Goal: Transaction & Acquisition: Purchase product/service

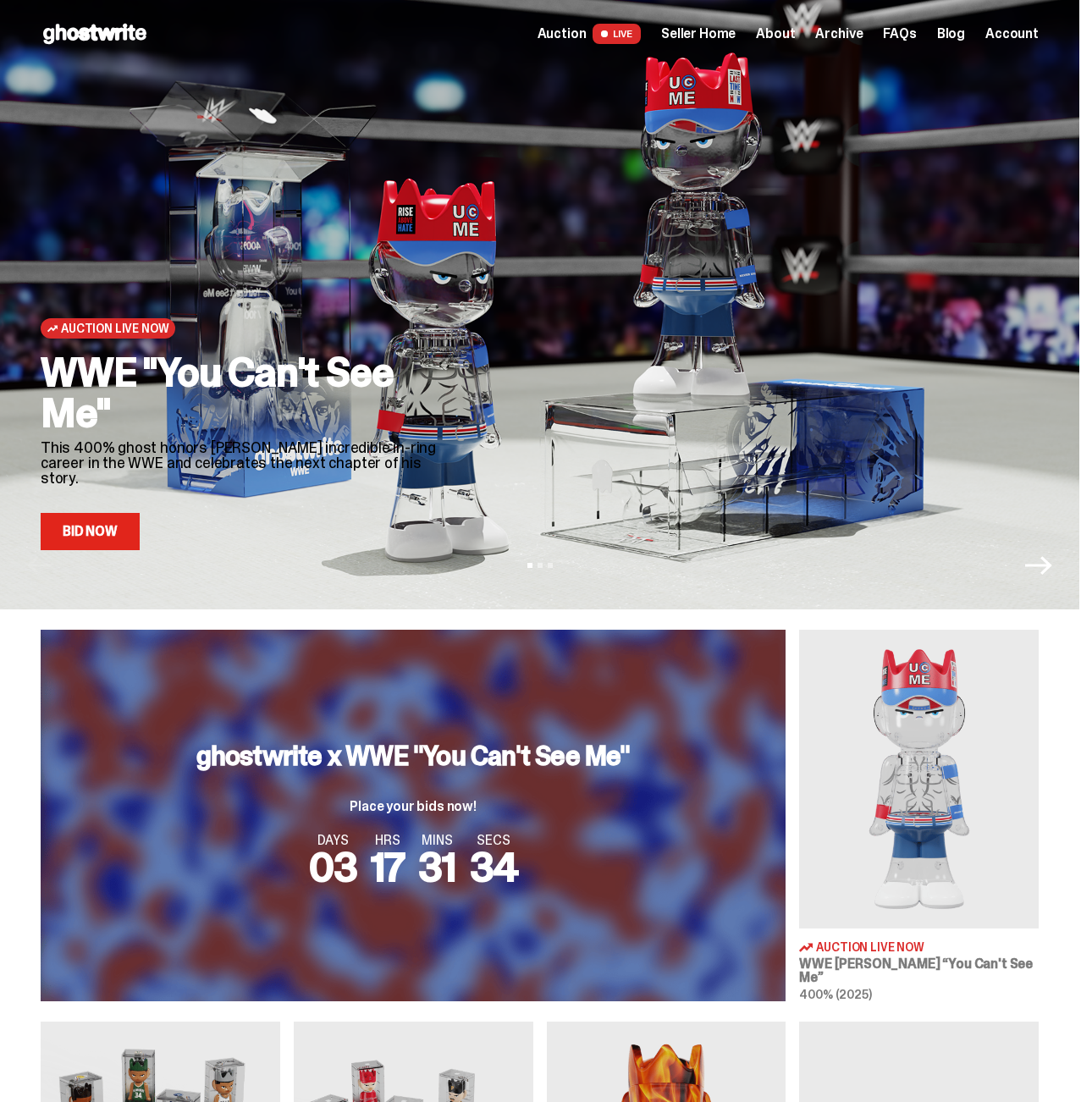
click at [743, 516] on div at bounding box center [755, 338] width 566 height 425
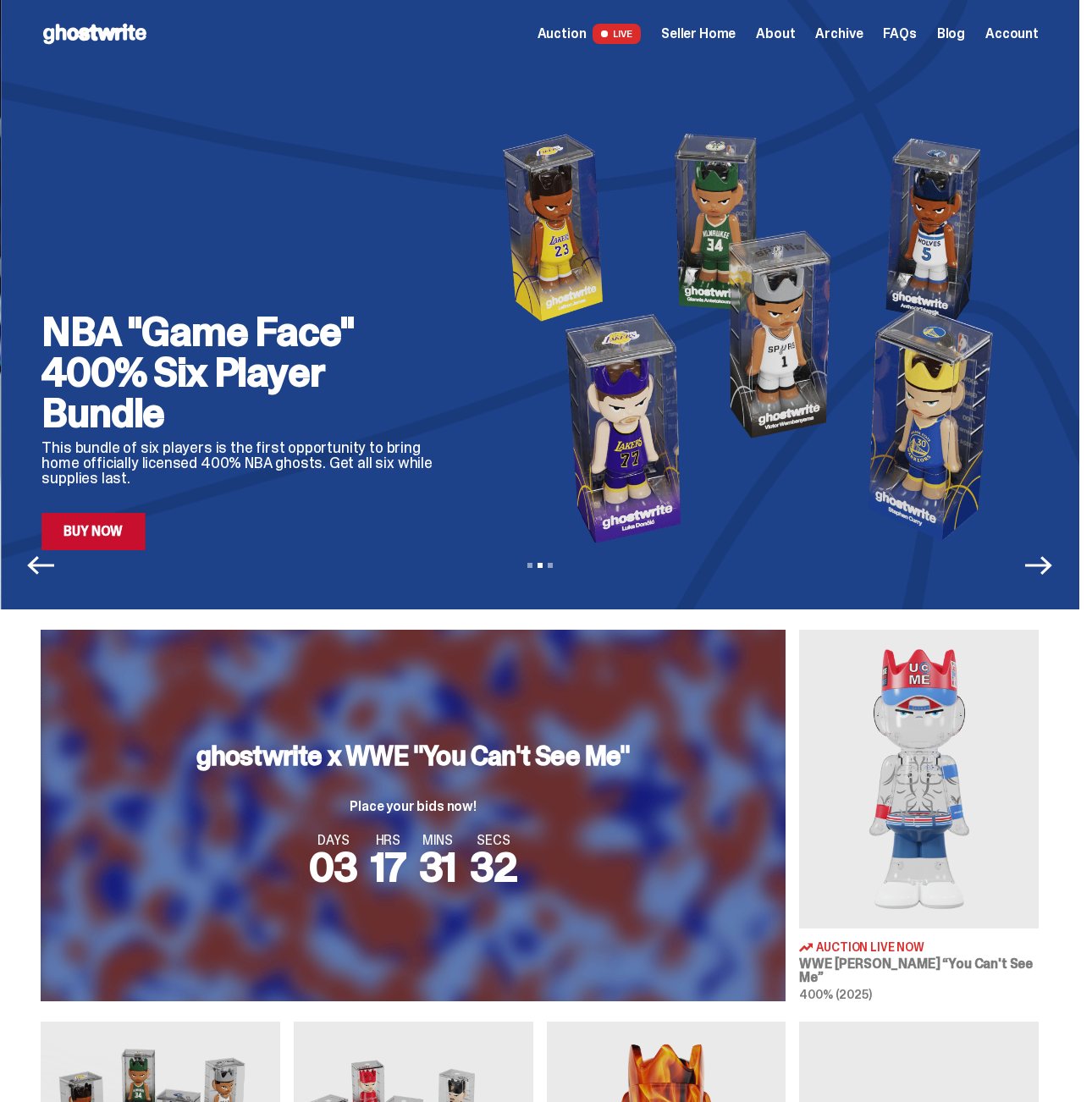
click at [474, 484] on img at bounding box center [756, 338] width 566 height 425
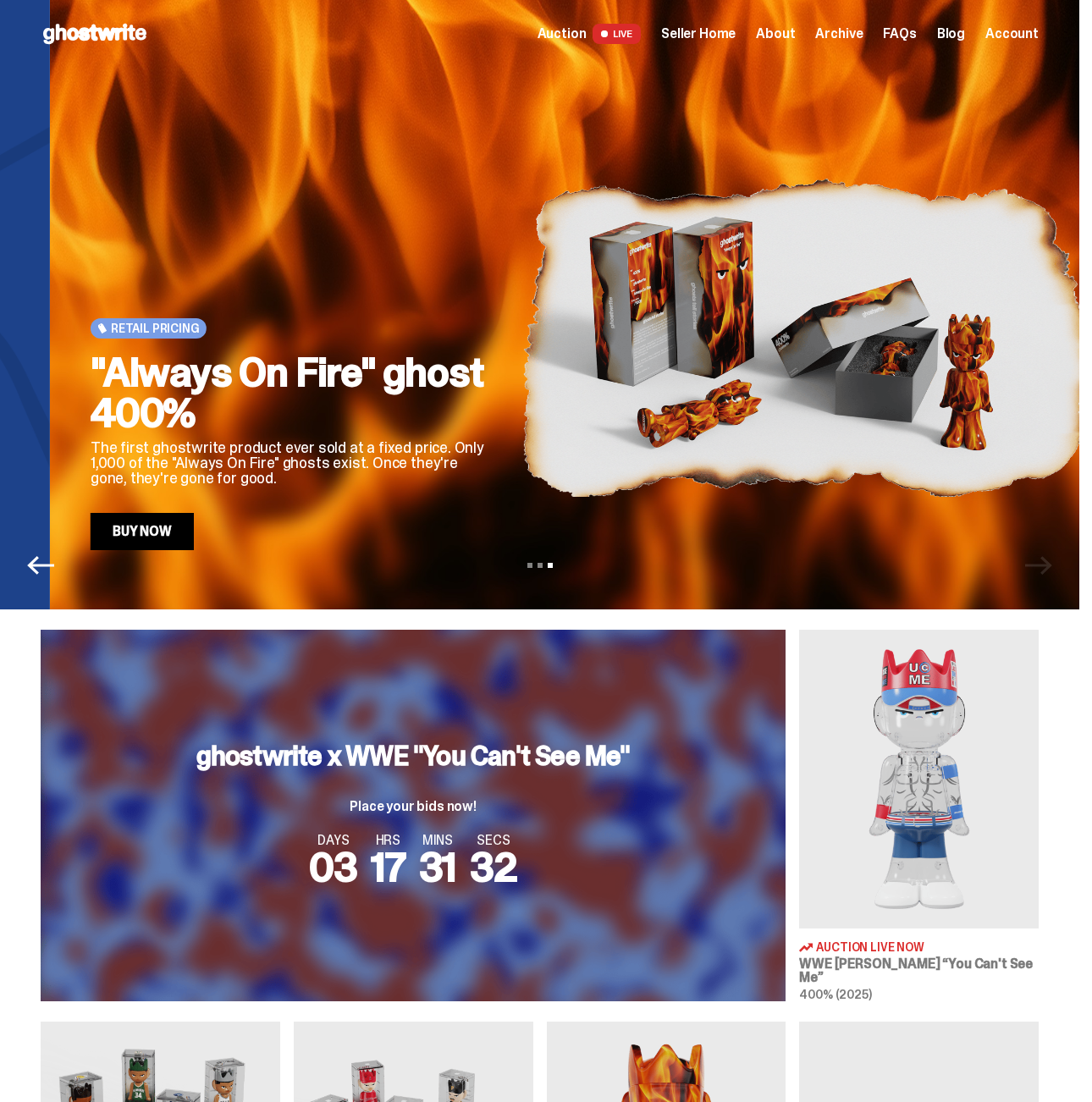
click at [674, 478] on div "Retail Pricing "Always On Fire" ghost 400% The first ghostwrite product ever so…" at bounding box center [589, 338] width 997 height 425
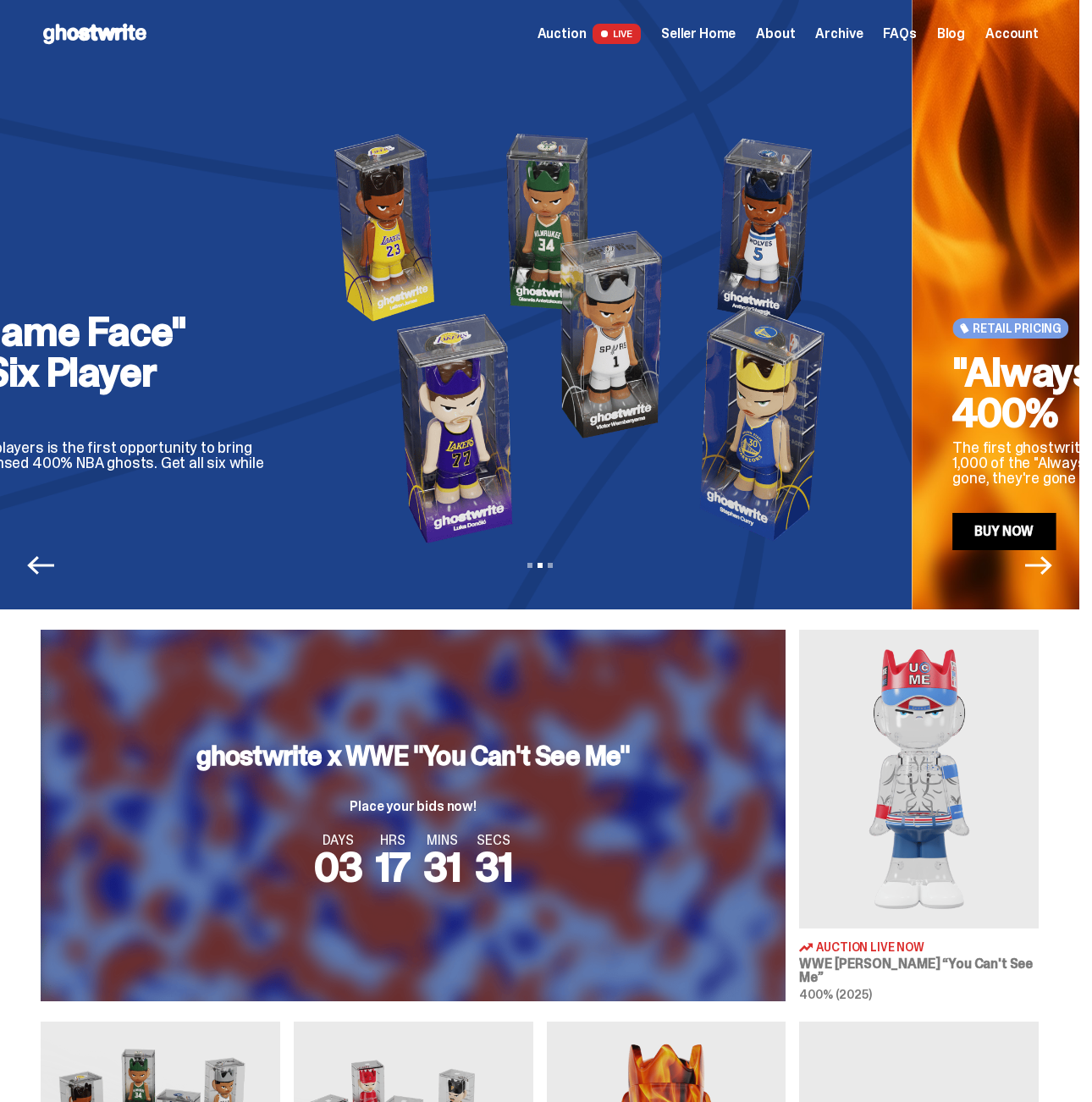
click at [871, 472] on img at bounding box center [587, 338] width 566 height 425
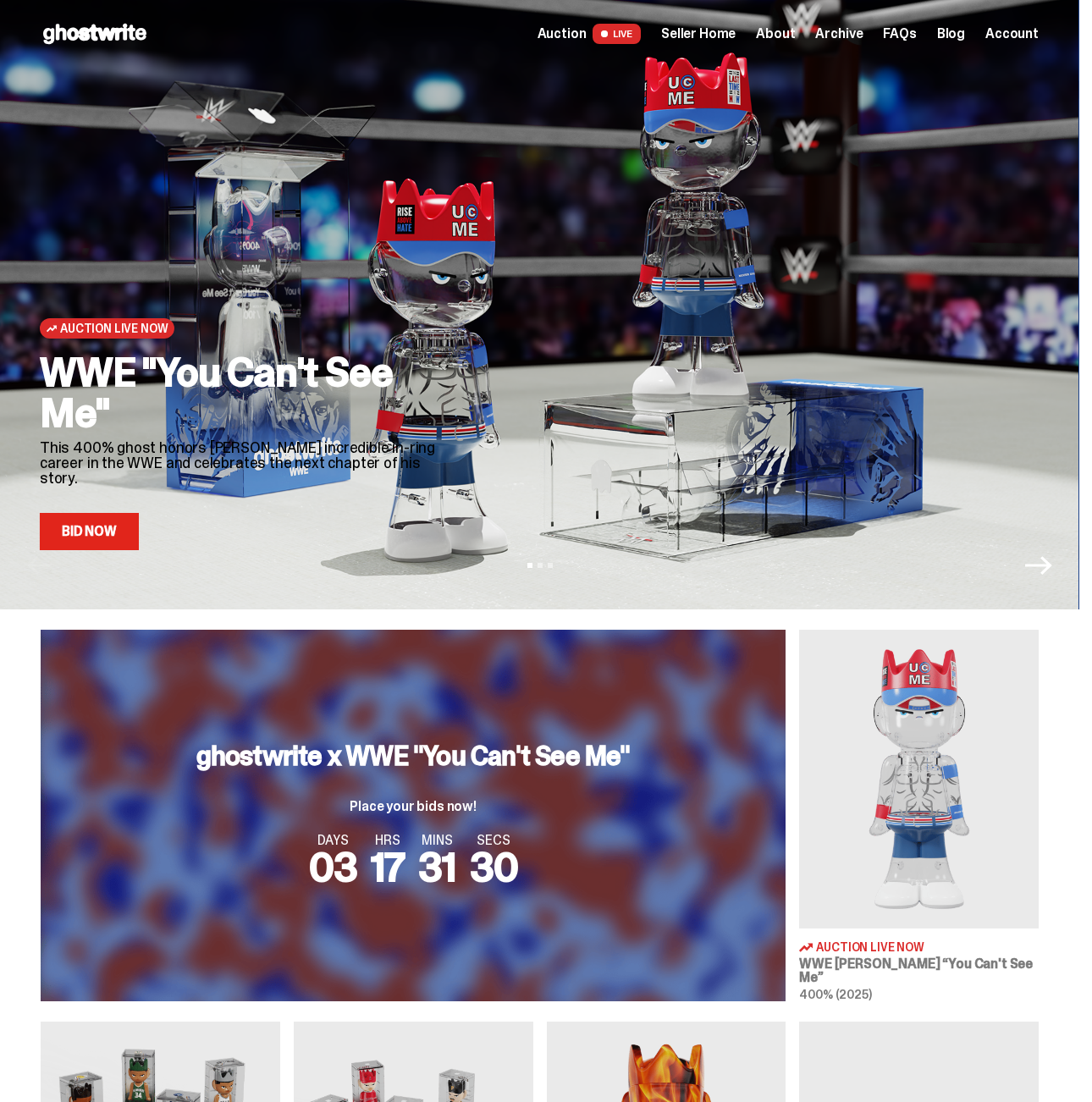
click at [864, 742] on img at bounding box center [919, 779] width 240 height 299
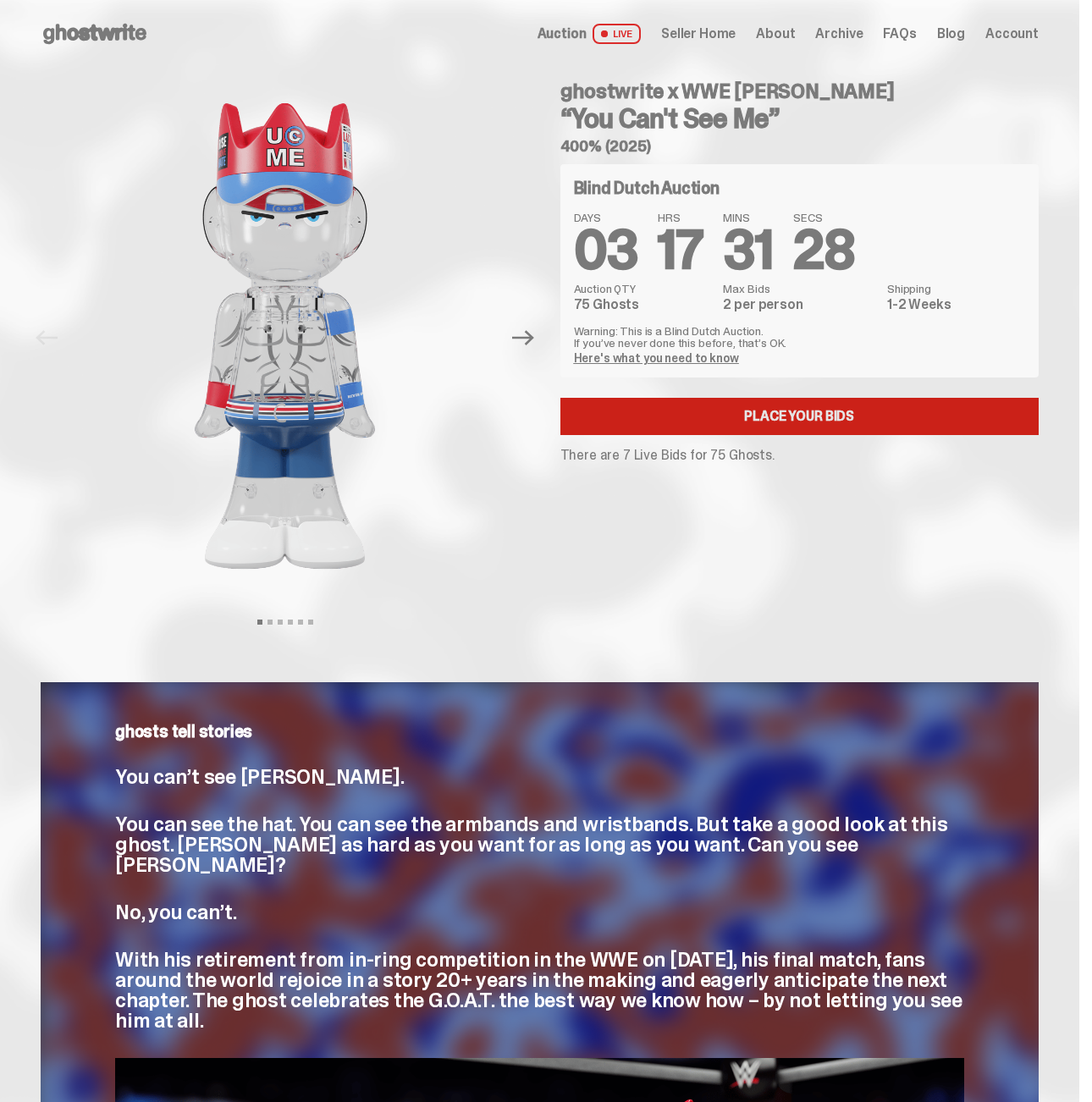
click at [833, 424] on link "Place your Bids" at bounding box center [800, 416] width 479 height 38
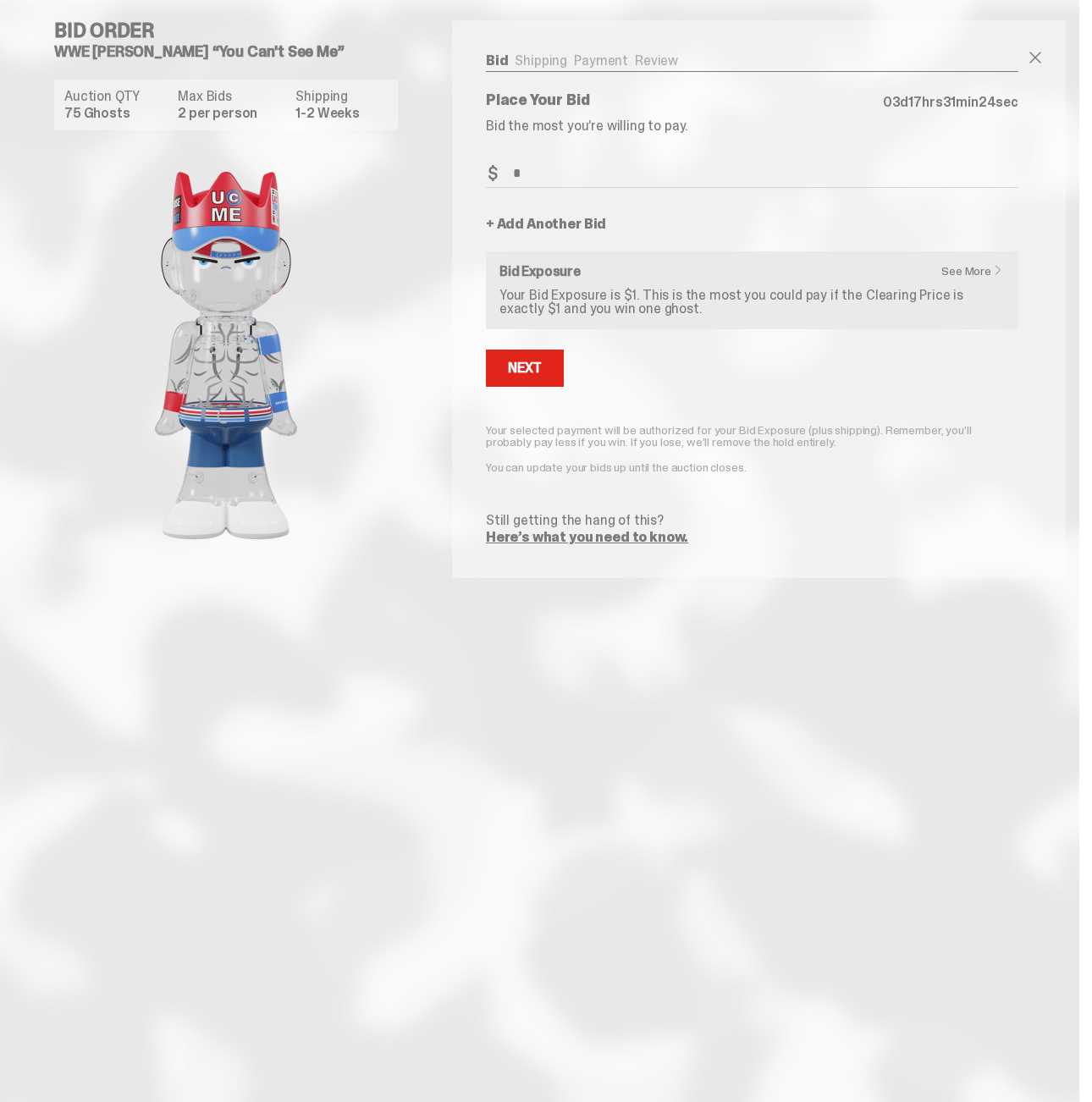
type input "*"
click at [636, 313] on p "Your Bid Exposure is $1. This is the most you could pay if the Clearing Price i…" at bounding box center [752, 303] width 506 height 28
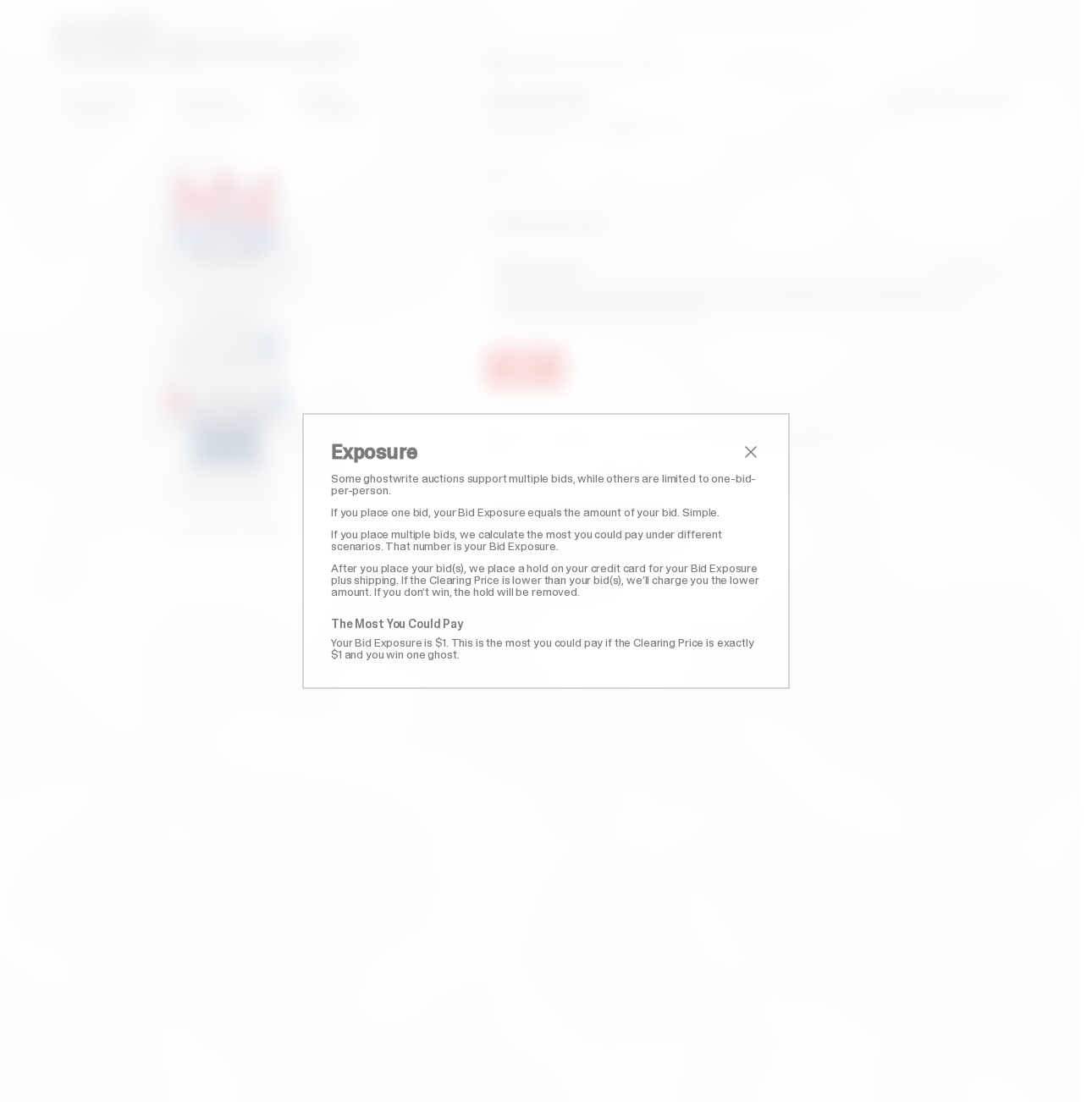
click at [747, 440] on div "Exposure Some ghostwrite auctions support multiple bids, while others are limit…" at bounding box center [545, 551] width 487 height 276
click at [750, 453] on span "close" at bounding box center [751, 451] width 20 height 20
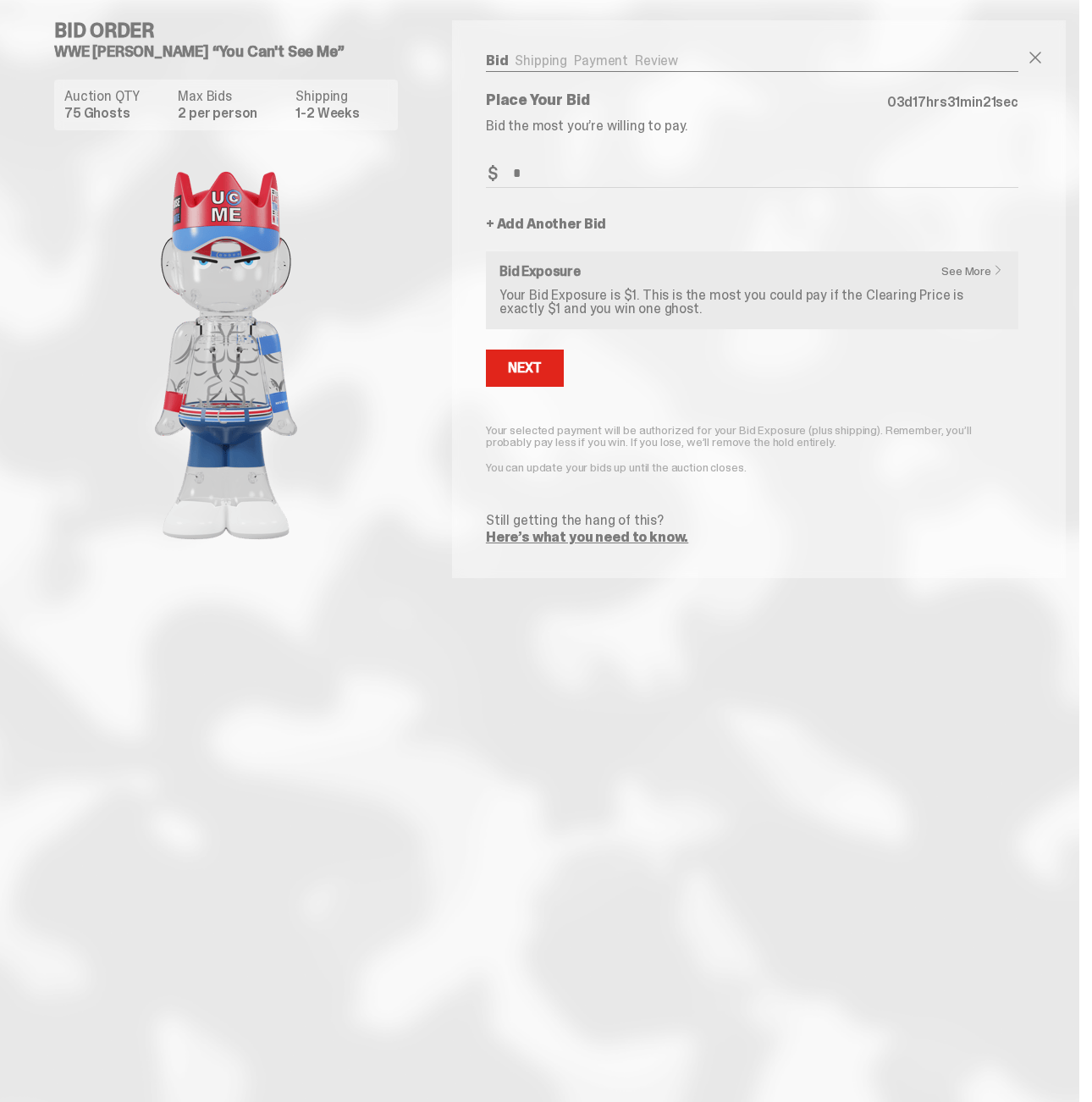
click at [563, 224] on link "+ Add Another Bid" at bounding box center [545, 224] width 120 height 14
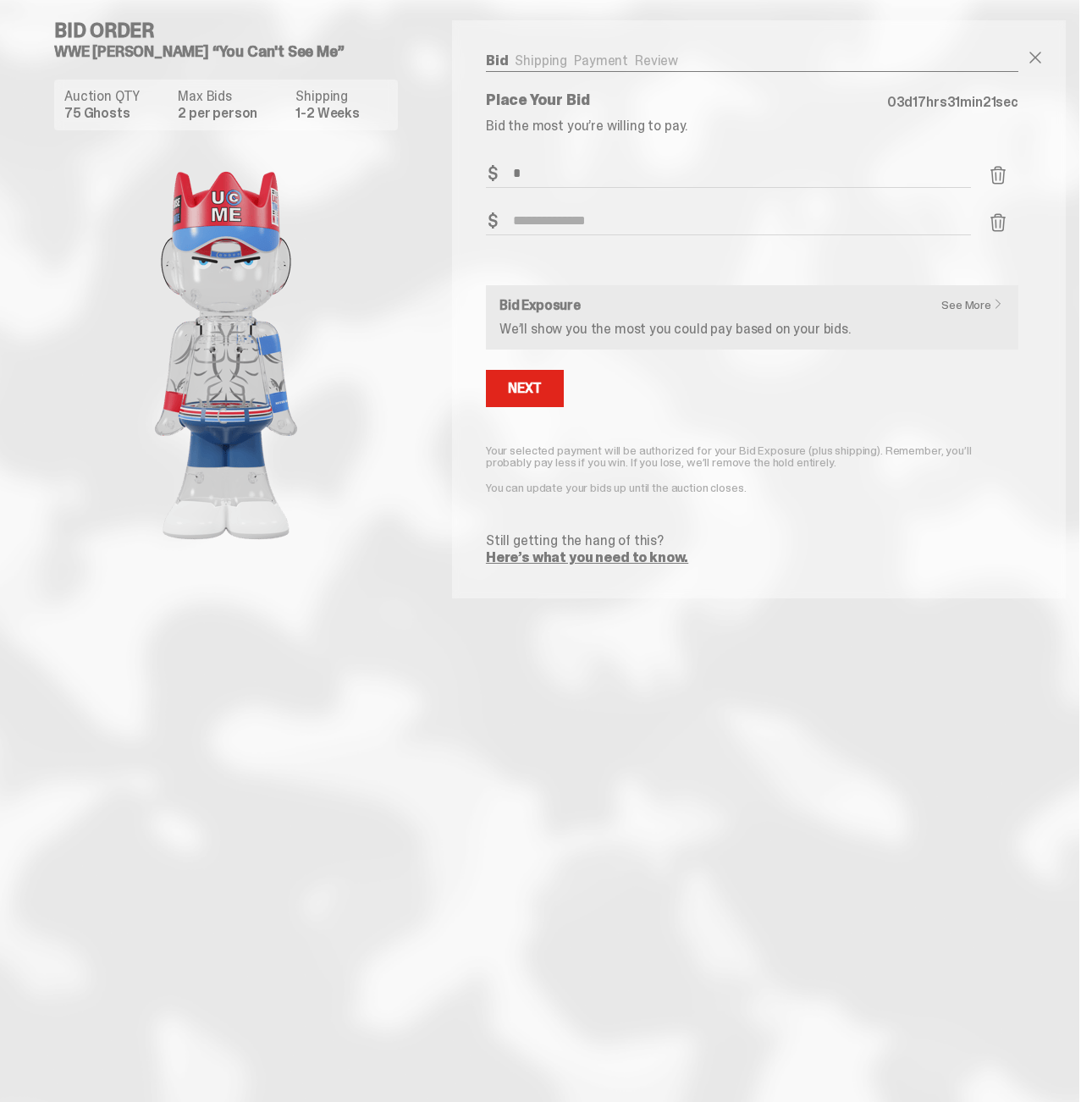
click at [563, 224] on input "Bid Amount" at bounding box center [728, 221] width 485 height 28
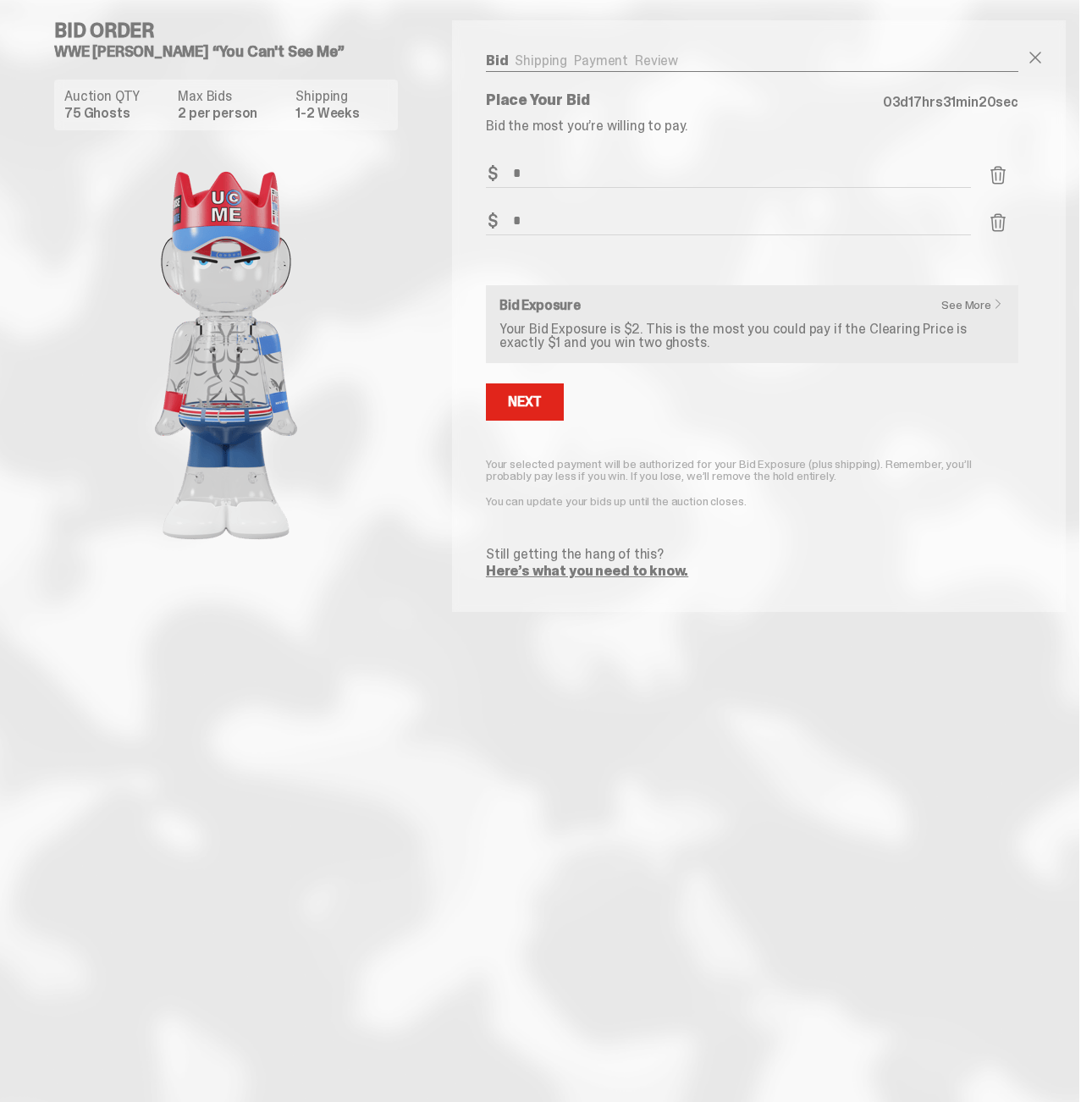
type input "*"
click at [461, 228] on div "Bid Shipping Payment Review Auction QTY 75 Ghosts Max Bids 2 per person Shippin…" at bounding box center [752, 316] width 600 height 592
click at [540, 408] on div "Next" at bounding box center [524, 402] width 34 height 14
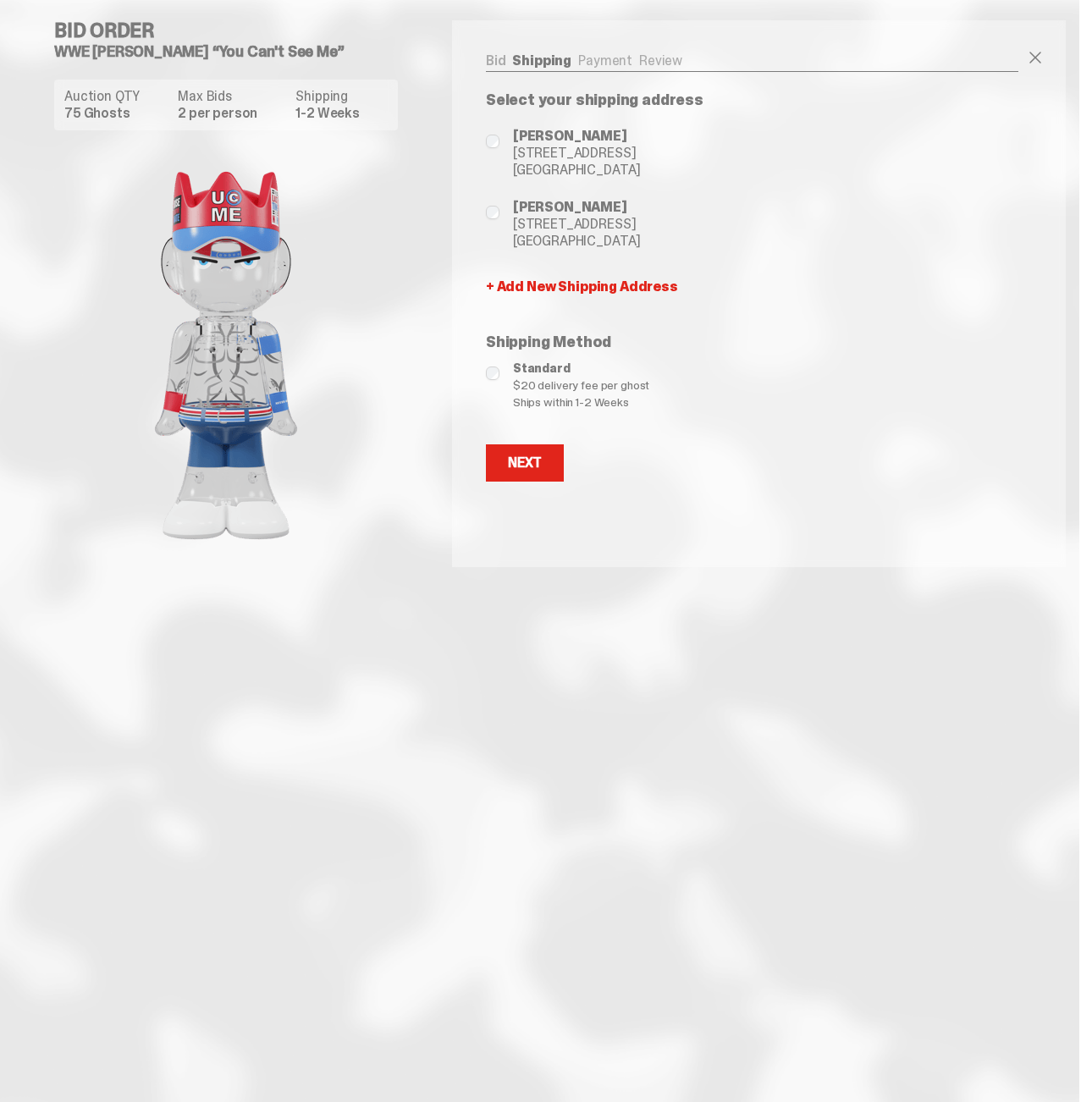
drag, startPoint x: 554, startPoint y: 456, endPoint x: 677, endPoint y: 496, distance: 129.3
click at [554, 456] on button "Next" at bounding box center [524, 462] width 78 height 38
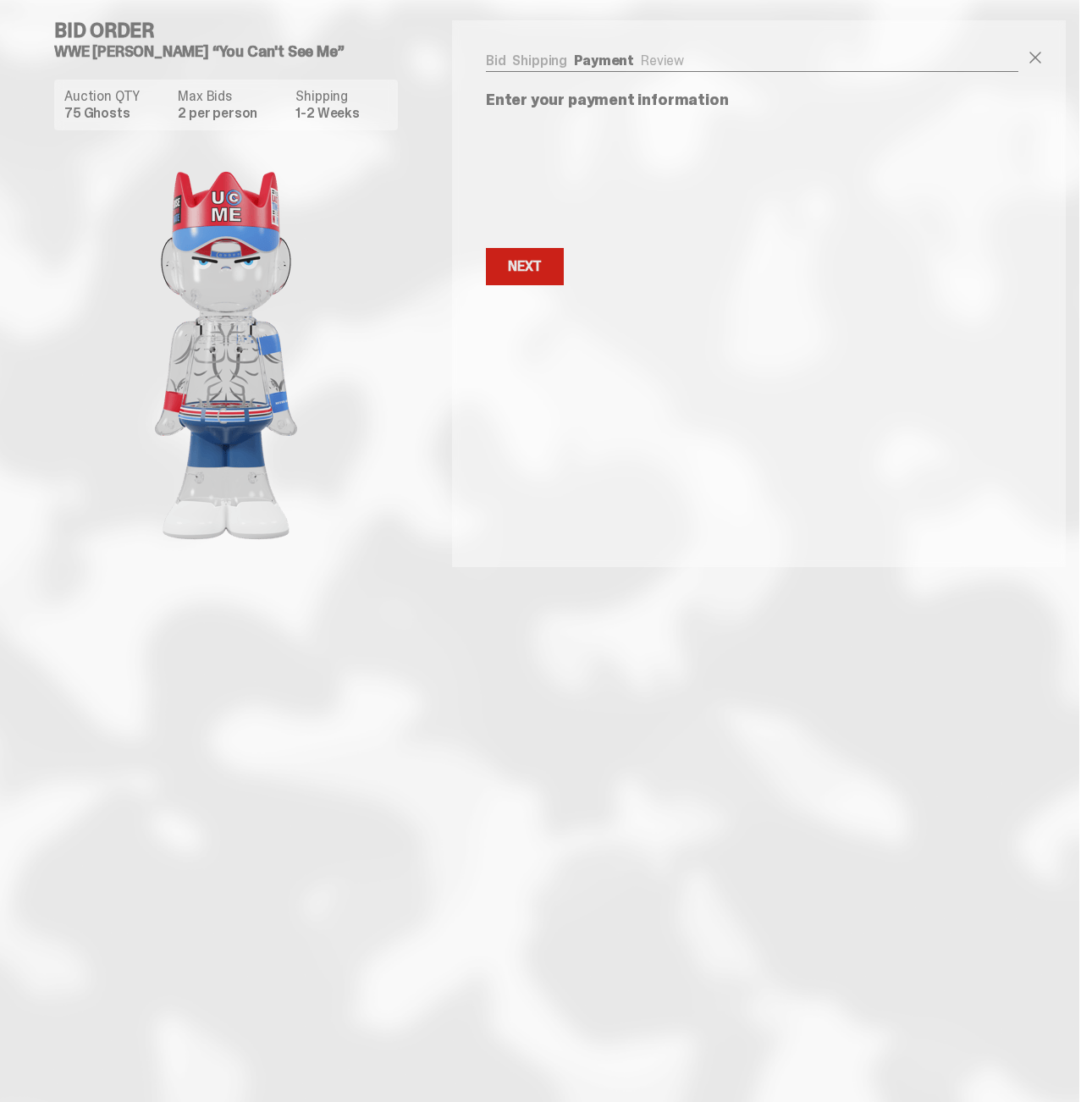
click at [541, 260] on div "Next" at bounding box center [524, 266] width 34 height 14
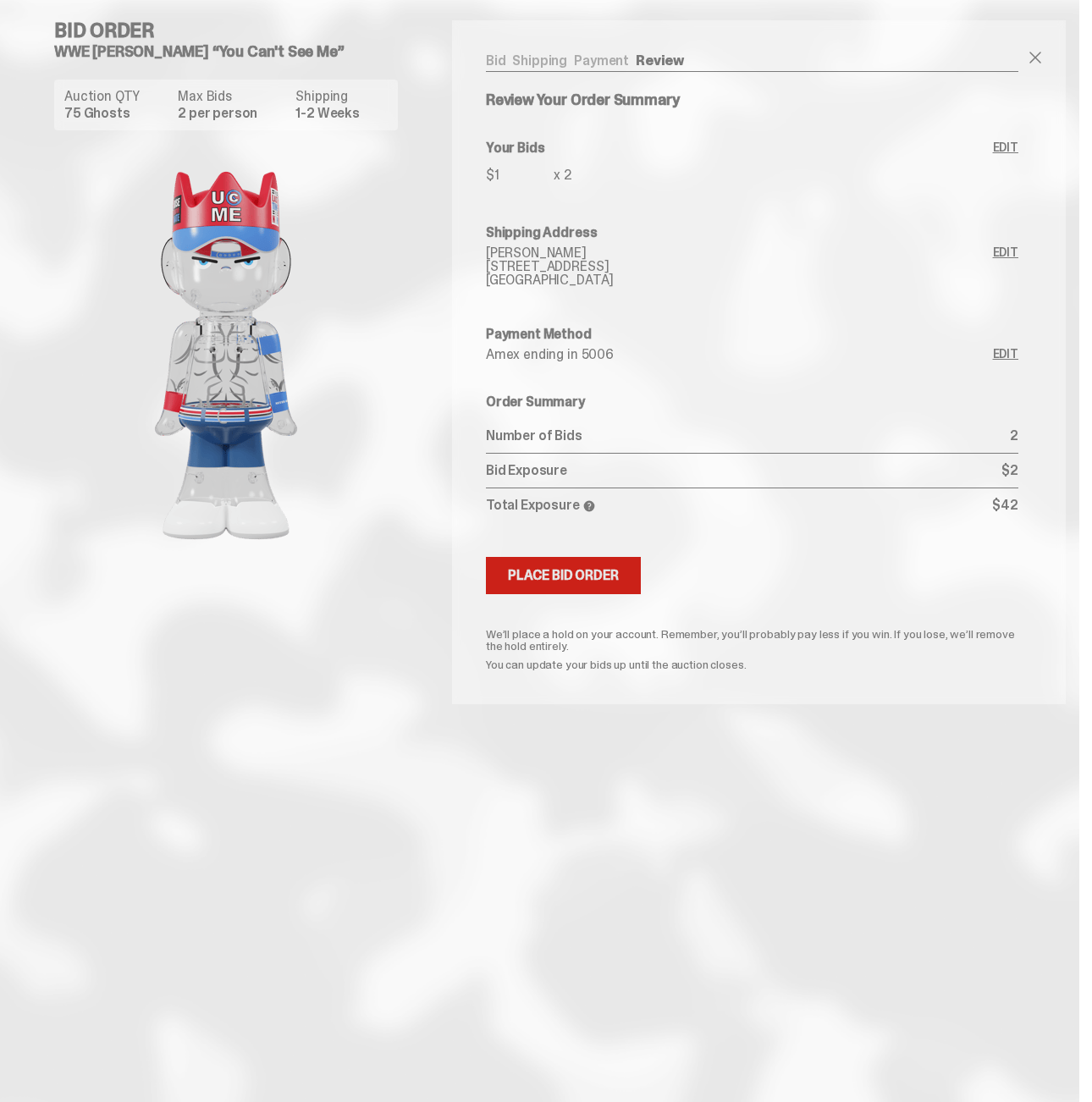
click at [587, 584] on button "Submitting Bids Place Bid Order" at bounding box center [563, 575] width 155 height 38
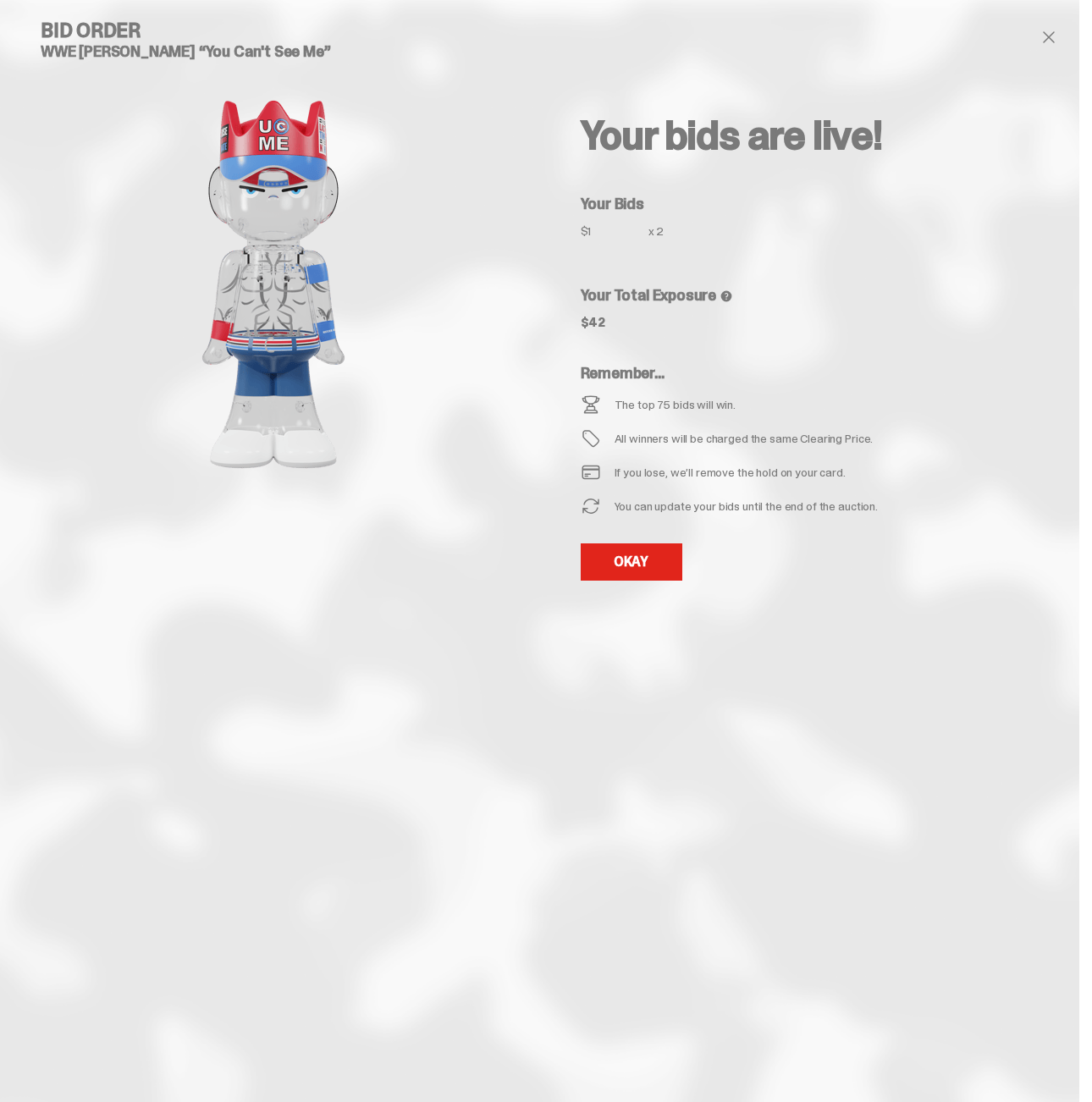
click at [588, 536] on div "Your bids are live! Your Bids $1 x 2 Your Total Exposure $42 Remember... The to…" at bounding box center [789, 317] width 499 height 594
click at [596, 549] on link "OKAY" at bounding box center [631, 562] width 102 height 38
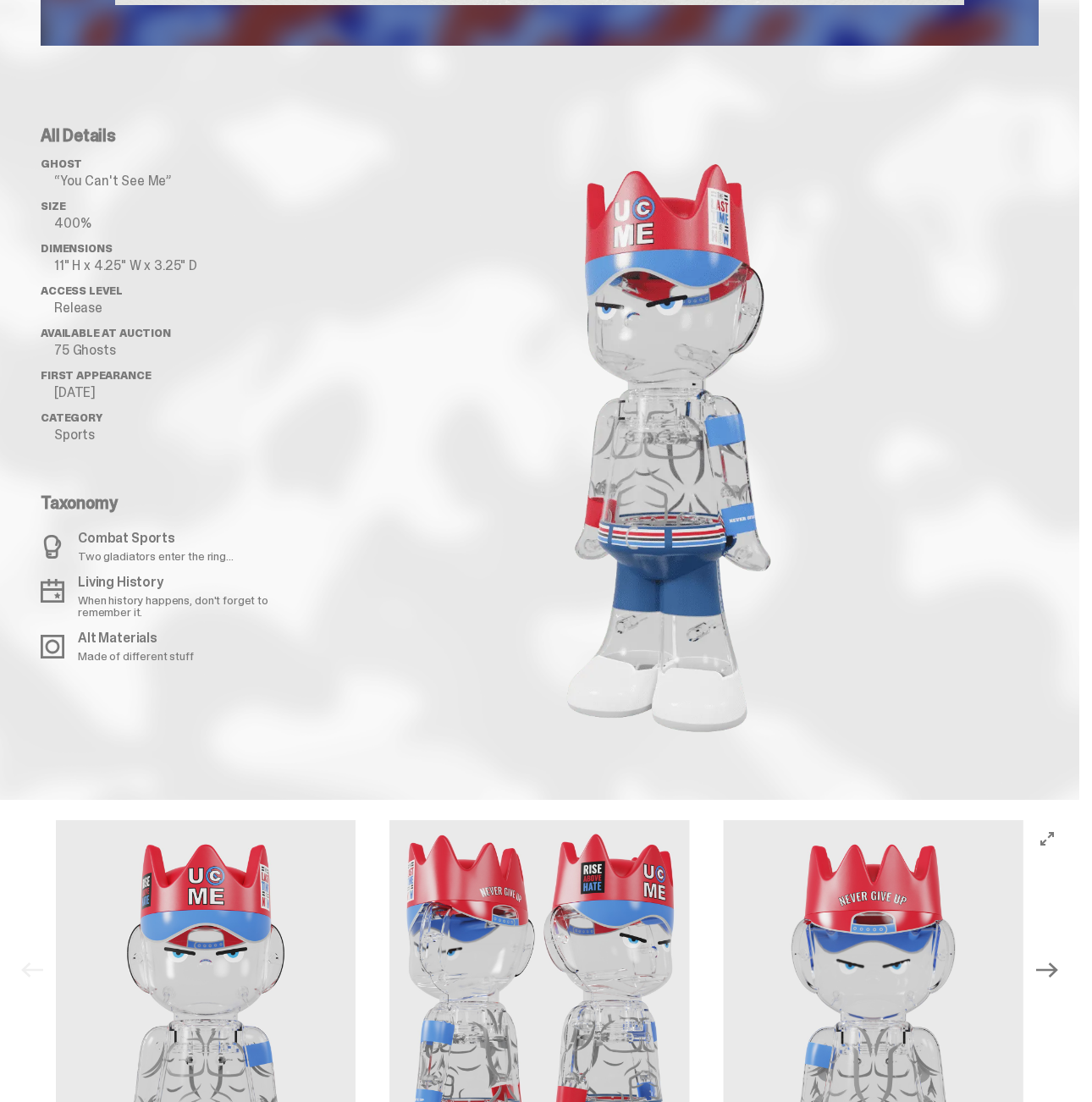
scroll to position [1747, 0]
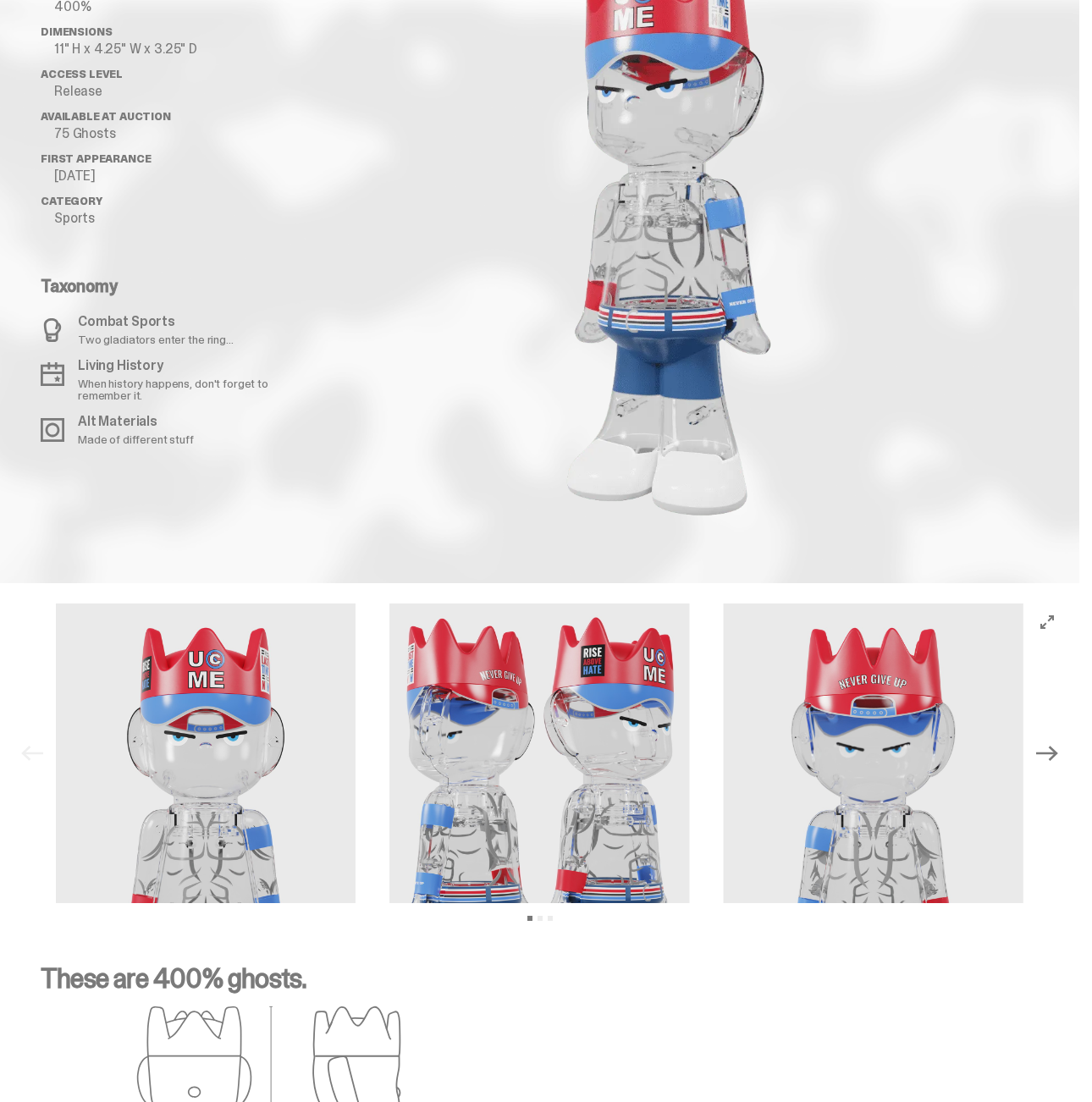
click at [724, 700] on img at bounding box center [874, 753] width 299 height 299
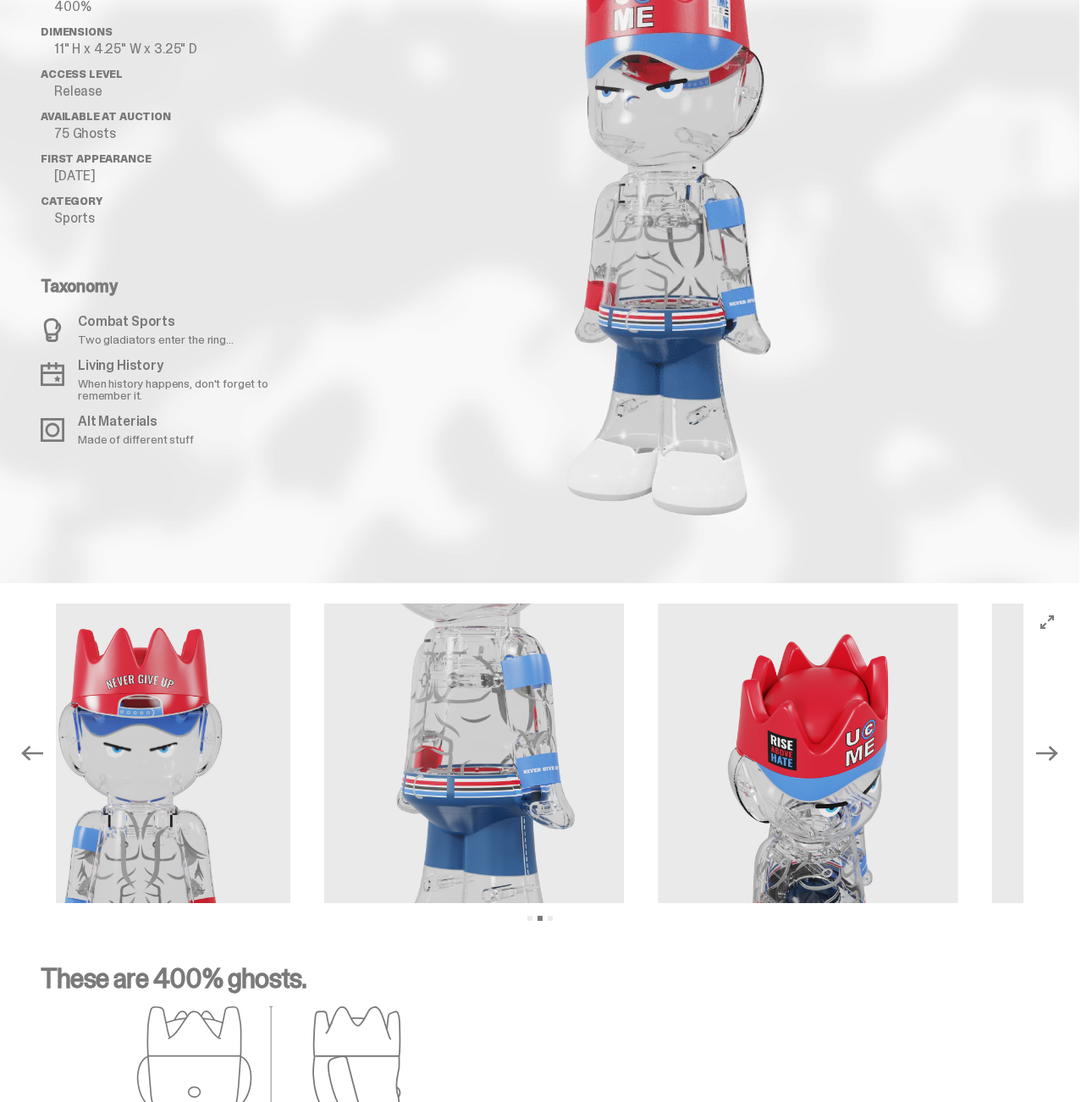
click at [658, 715] on img at bounding box center [808, 753] width 299 height 299
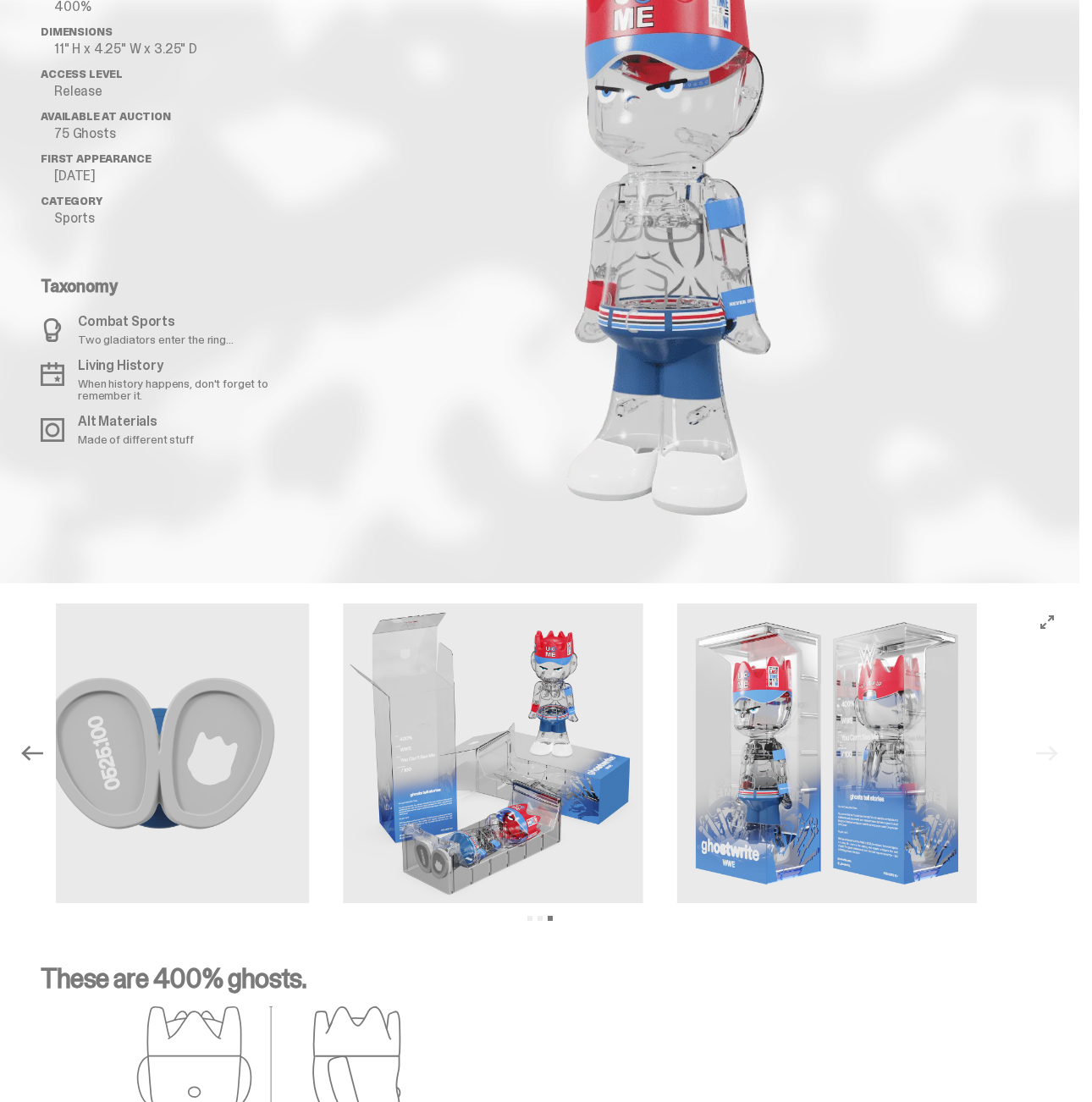
click at [309, 740] on img at bounding box center [159, 753] width 299 height 299
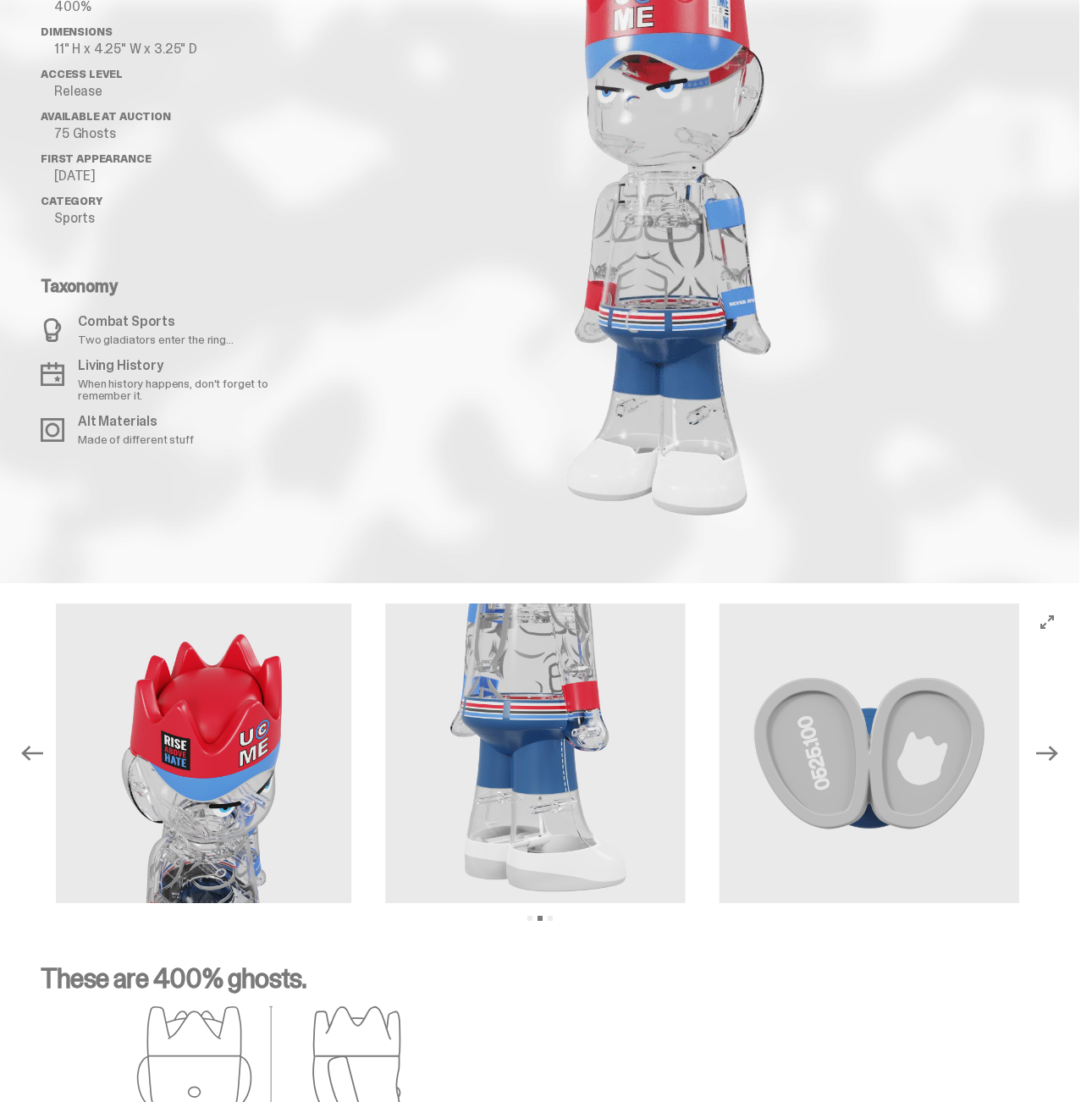
click at [351, 735] on img at bounding box center [201, 753] width 299 height 299
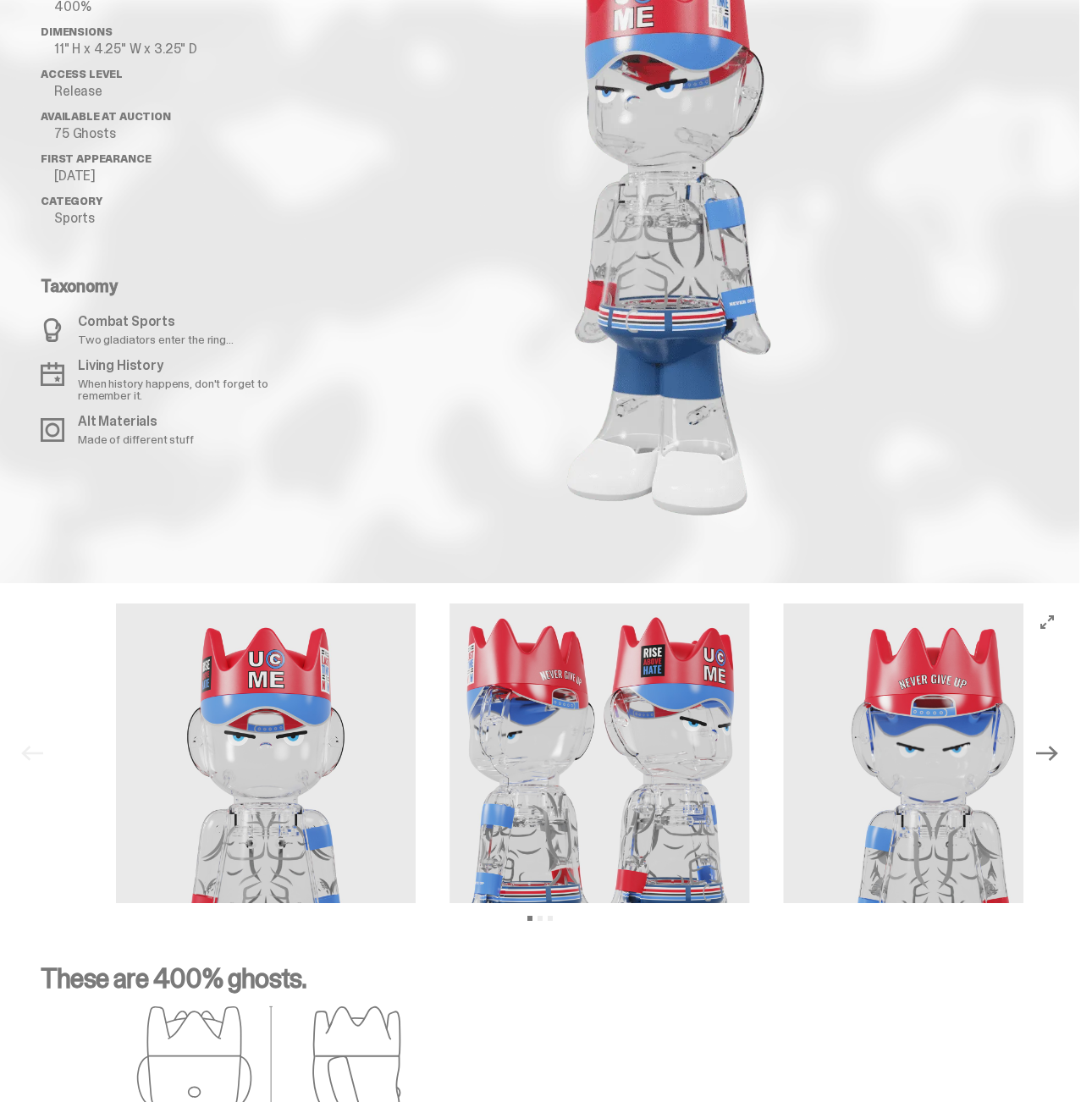
click at [954, 721] on div at bounding box center [599, 754] width 967 height 301
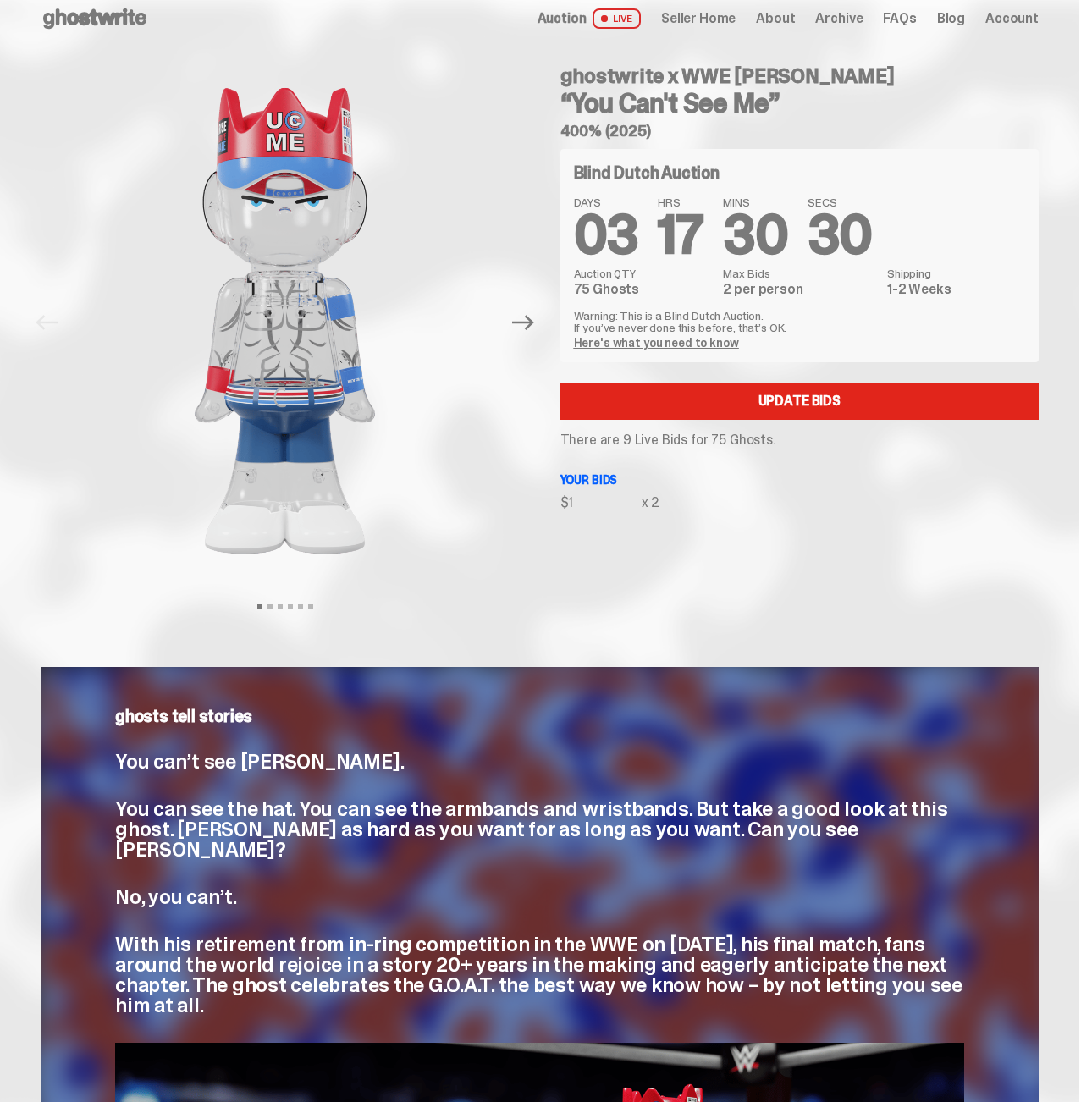
scroll to position [0, 0]
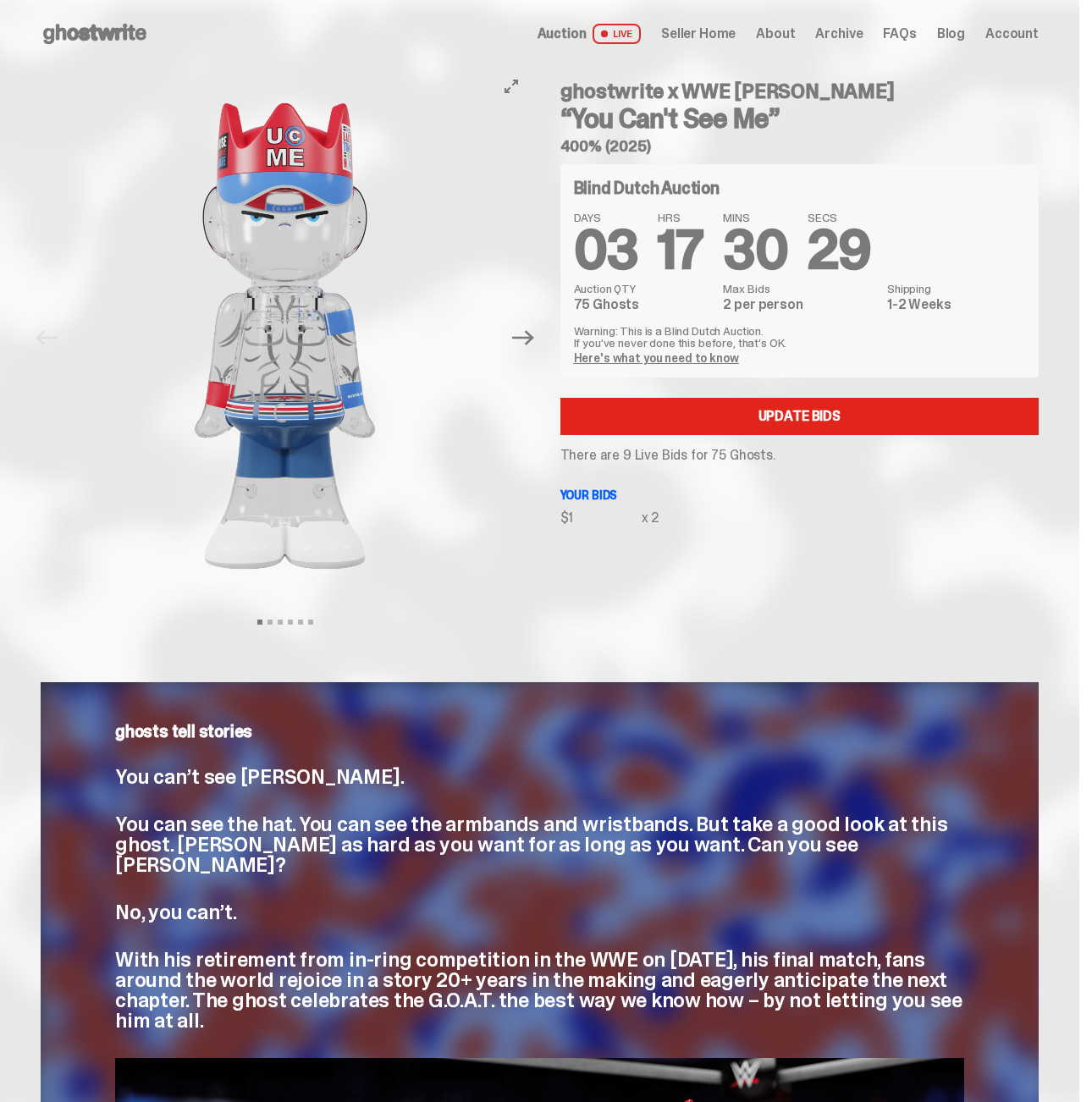
click at [172, 476] on img at bounding box center [285, 336] width 430 height 537
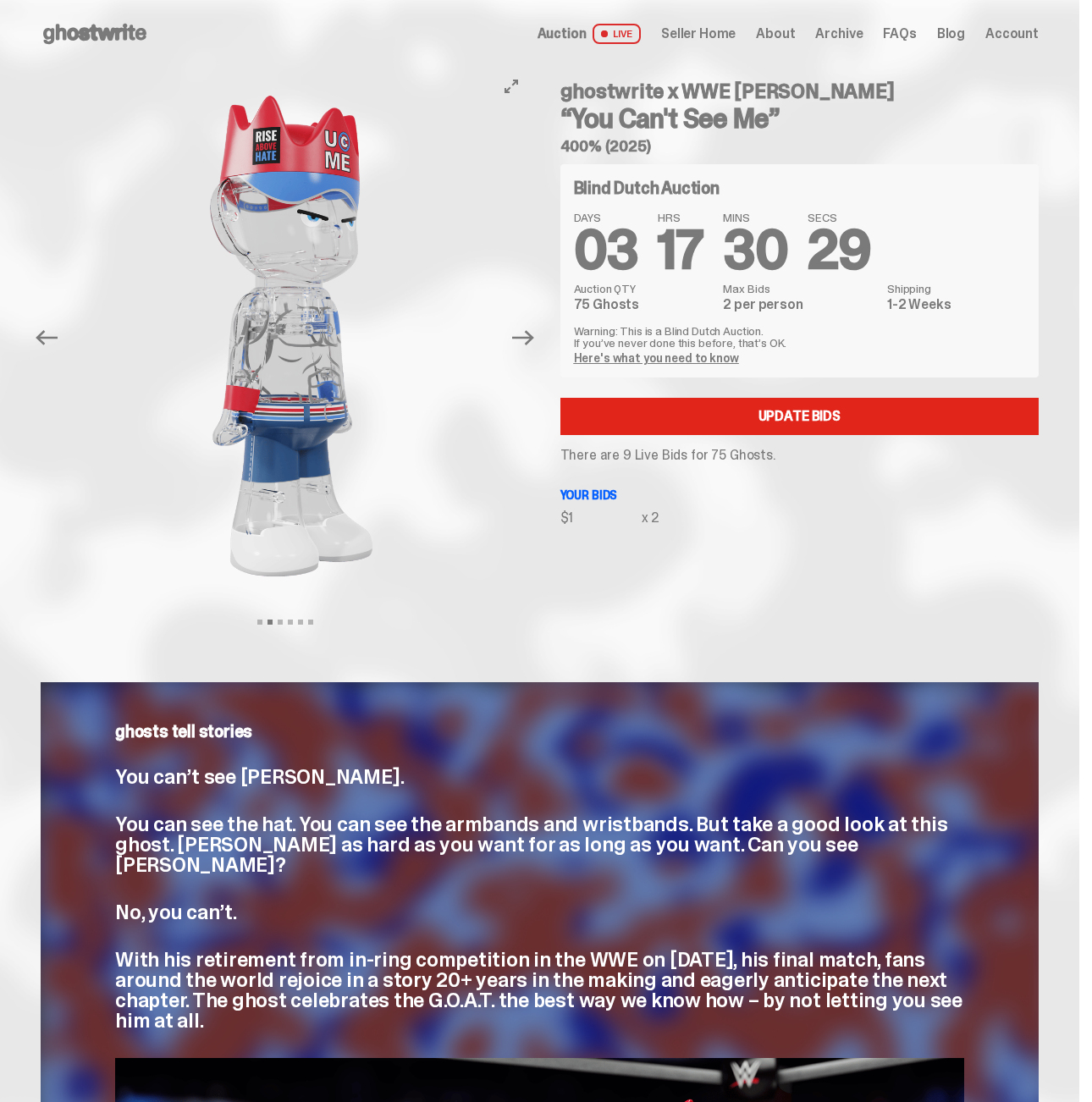
click at [191, 479] on img at bounding box center [292, 336] width 430 height 537
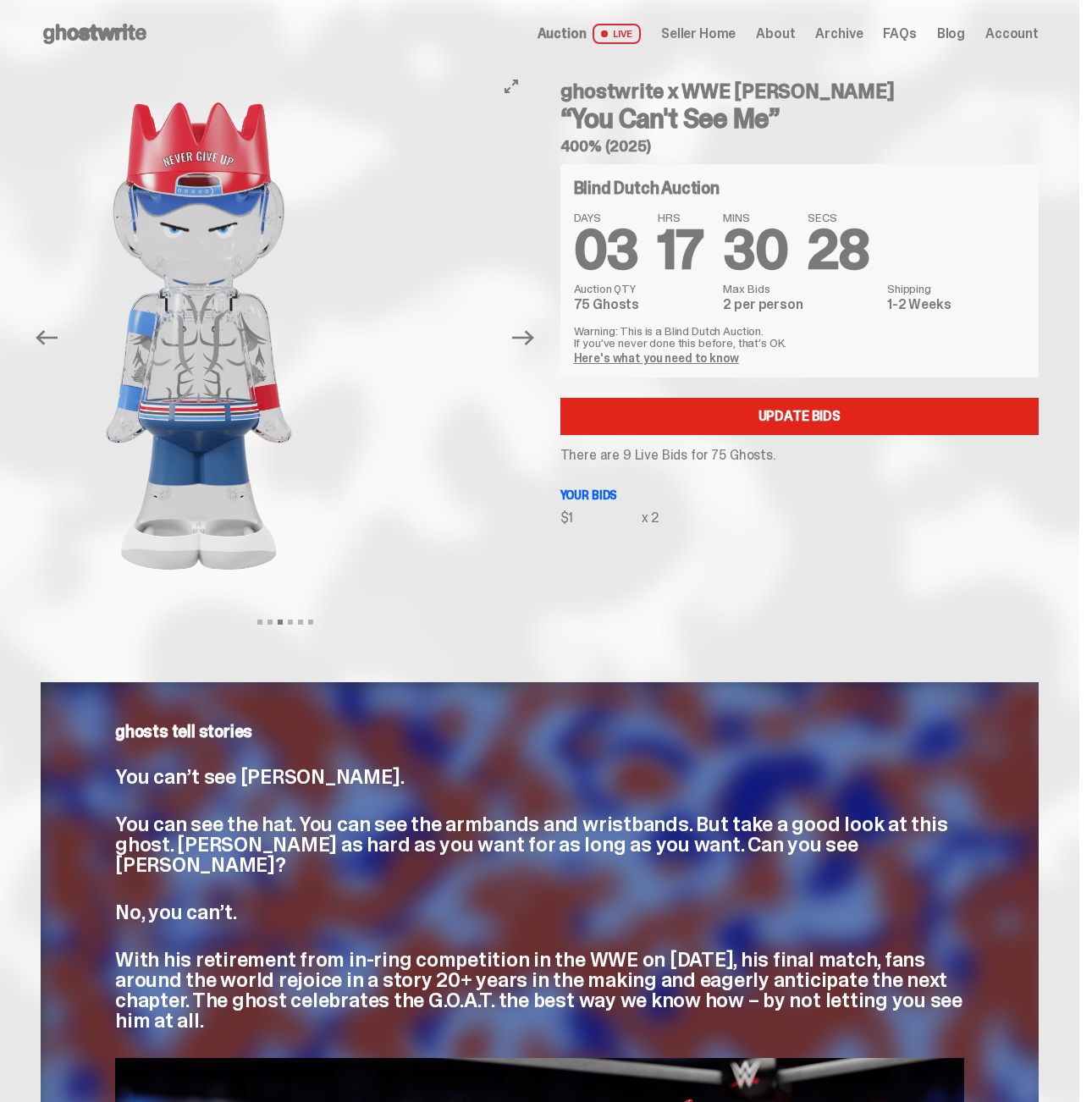
click at [16, 462] on div "ghostwrite x WWE [PERSON_NAME] “You Can't See Me” 400% (2025) Previous Next Vie…" at bounding box center [540, 354] width 1079 height 573
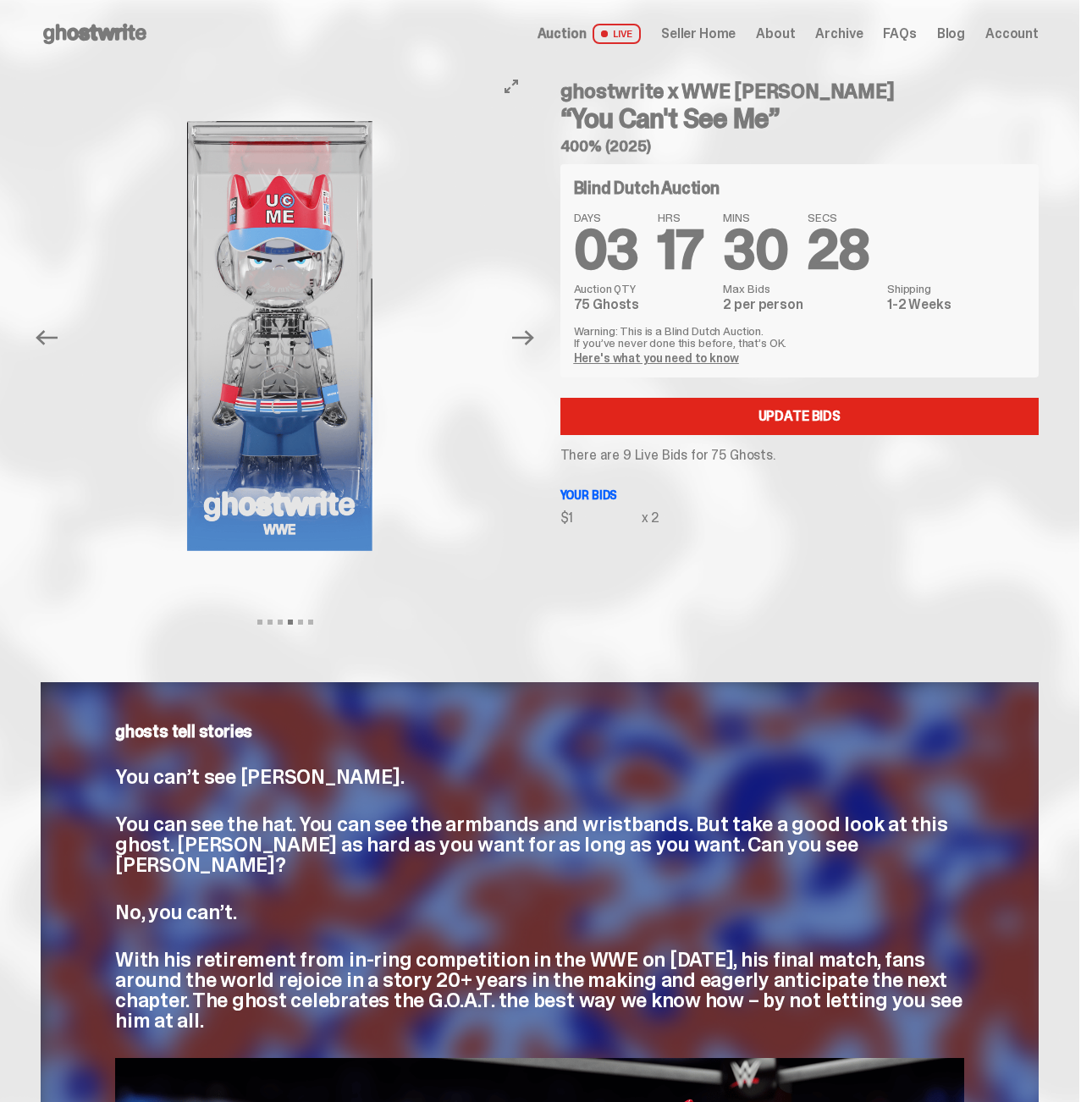
click at [192, 451] on img at bounding box center [280, 336] width 430 height 537
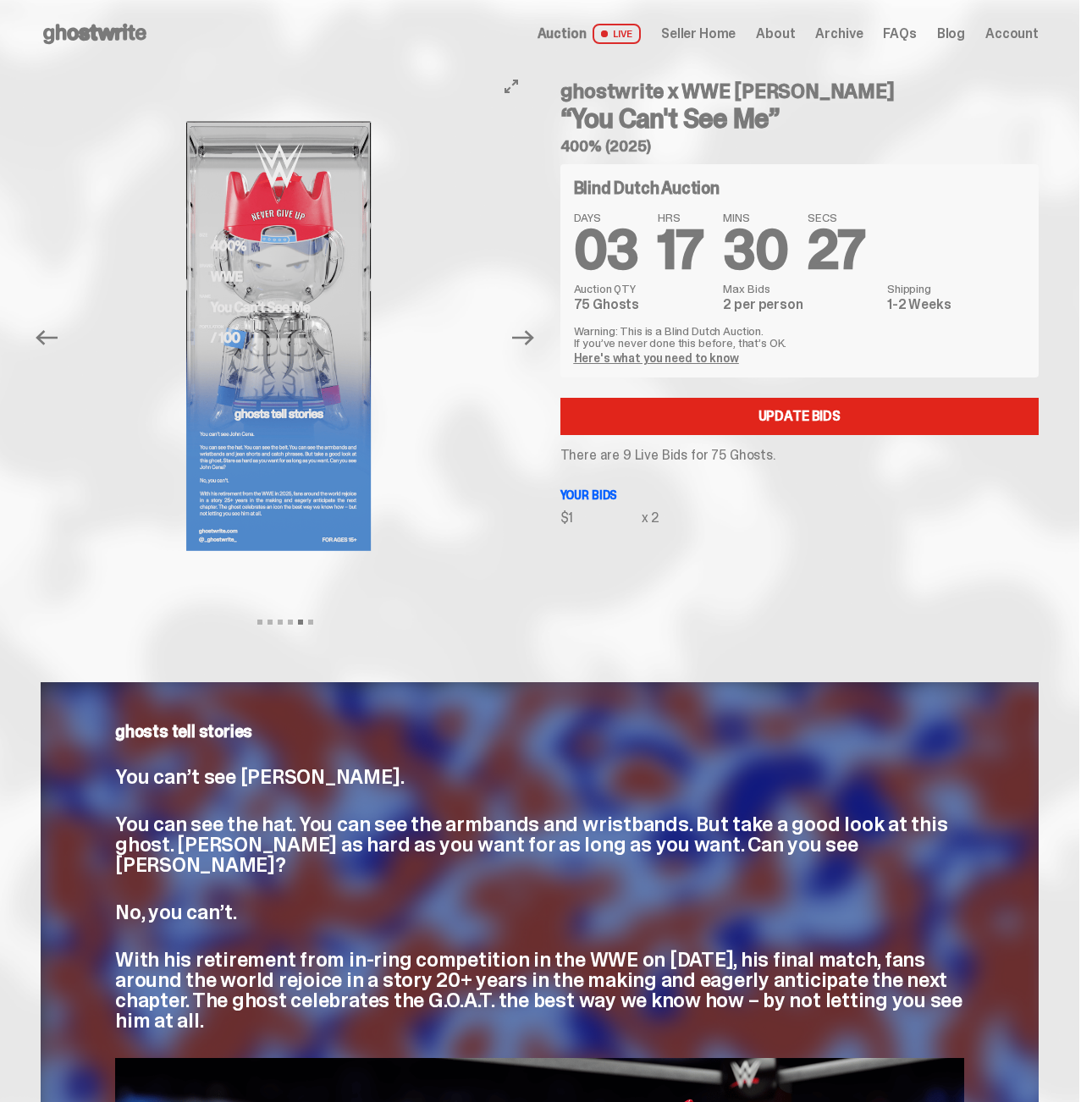
click at [71, 429] on img at bounding box center [279, 336] width 430 height 537
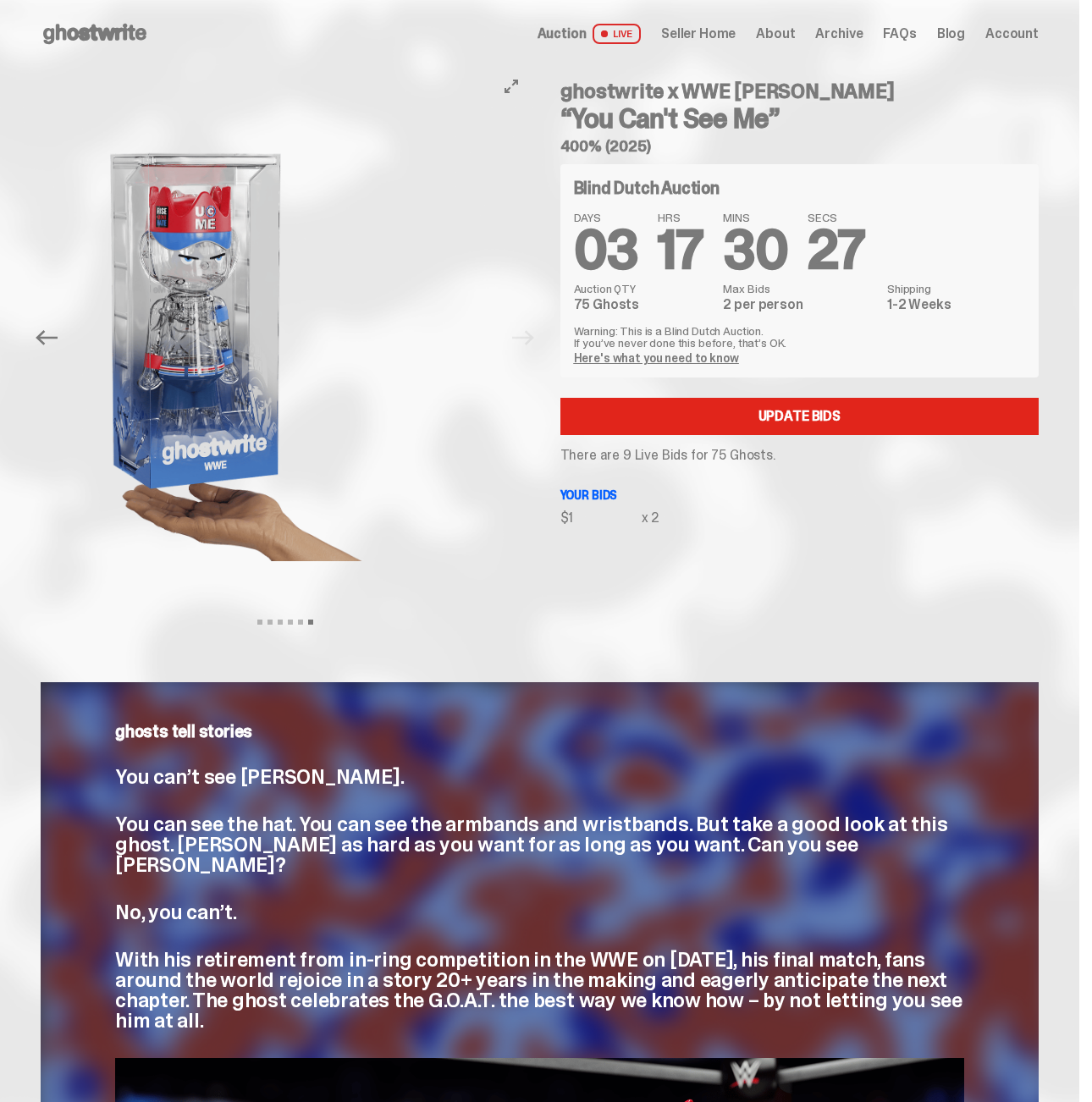
click at [37, 422] on div "ghostwrite x WWE [PERSON_NAME] “You Can't See Me” 400% (2025) Previous Next Vie…" at bounding box center [540, 354] width 1079 height 573
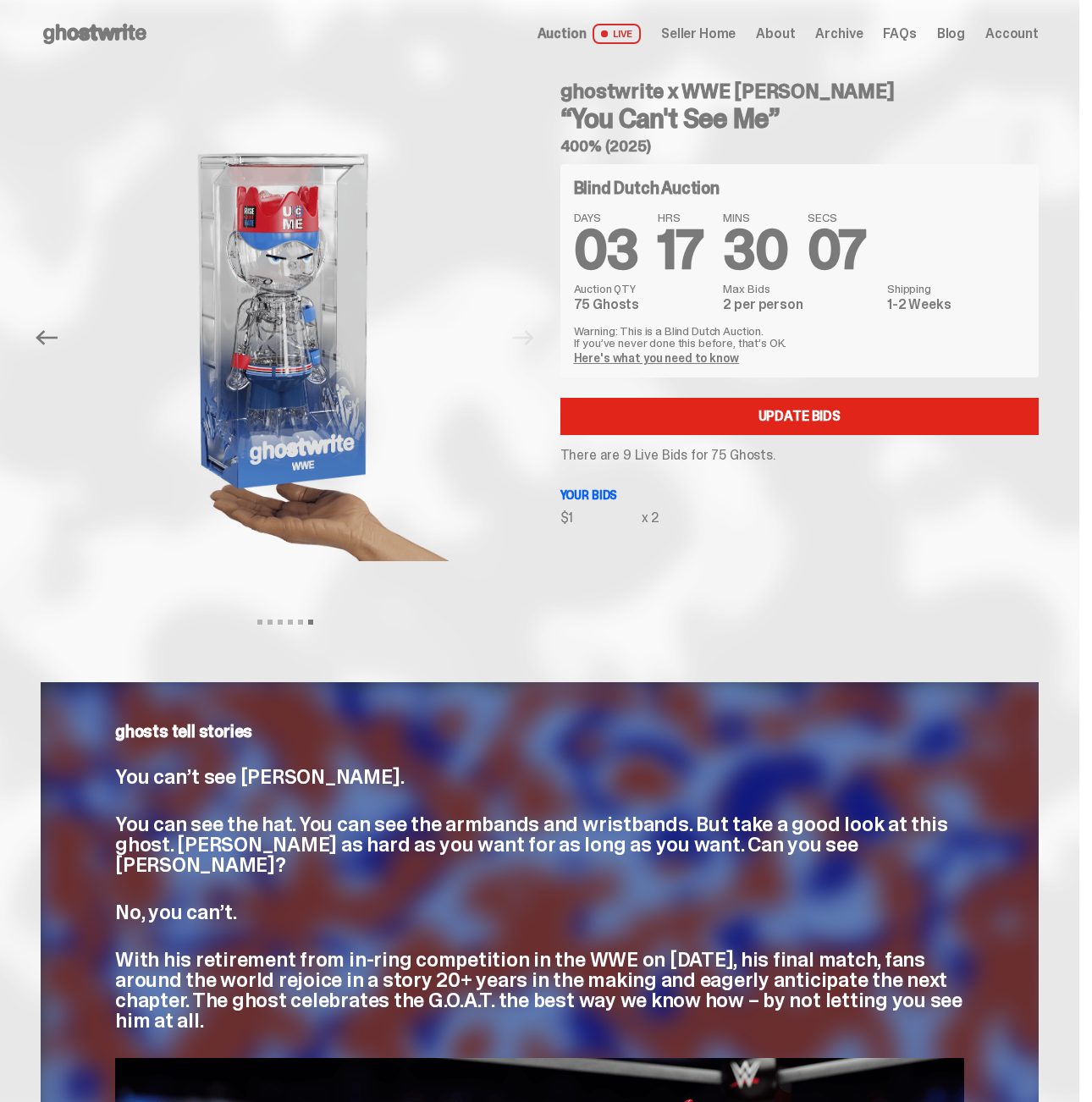
click at [960, 594] on div "ghostwrite x WWE [PERSON_NAME] “You Can't See Me” 400% (2025) Blind Dutch Aucti…" at bounding box center [789, 338] width 499 height 540
